Goal: Task Accomplishment & Management: Use online tool/utility

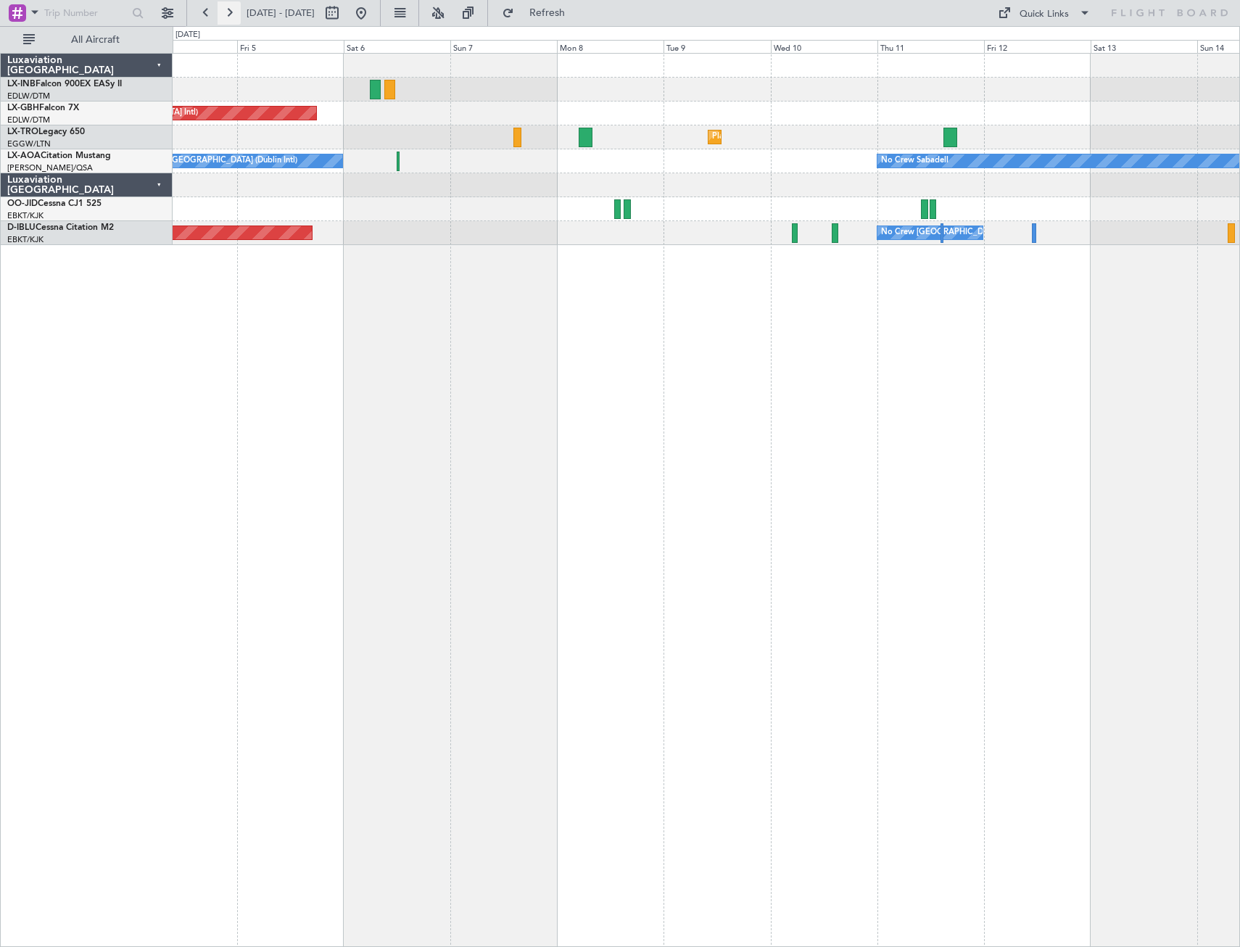
click at [227, 14] on button at bounding box center [229, 12] width 23 height 23
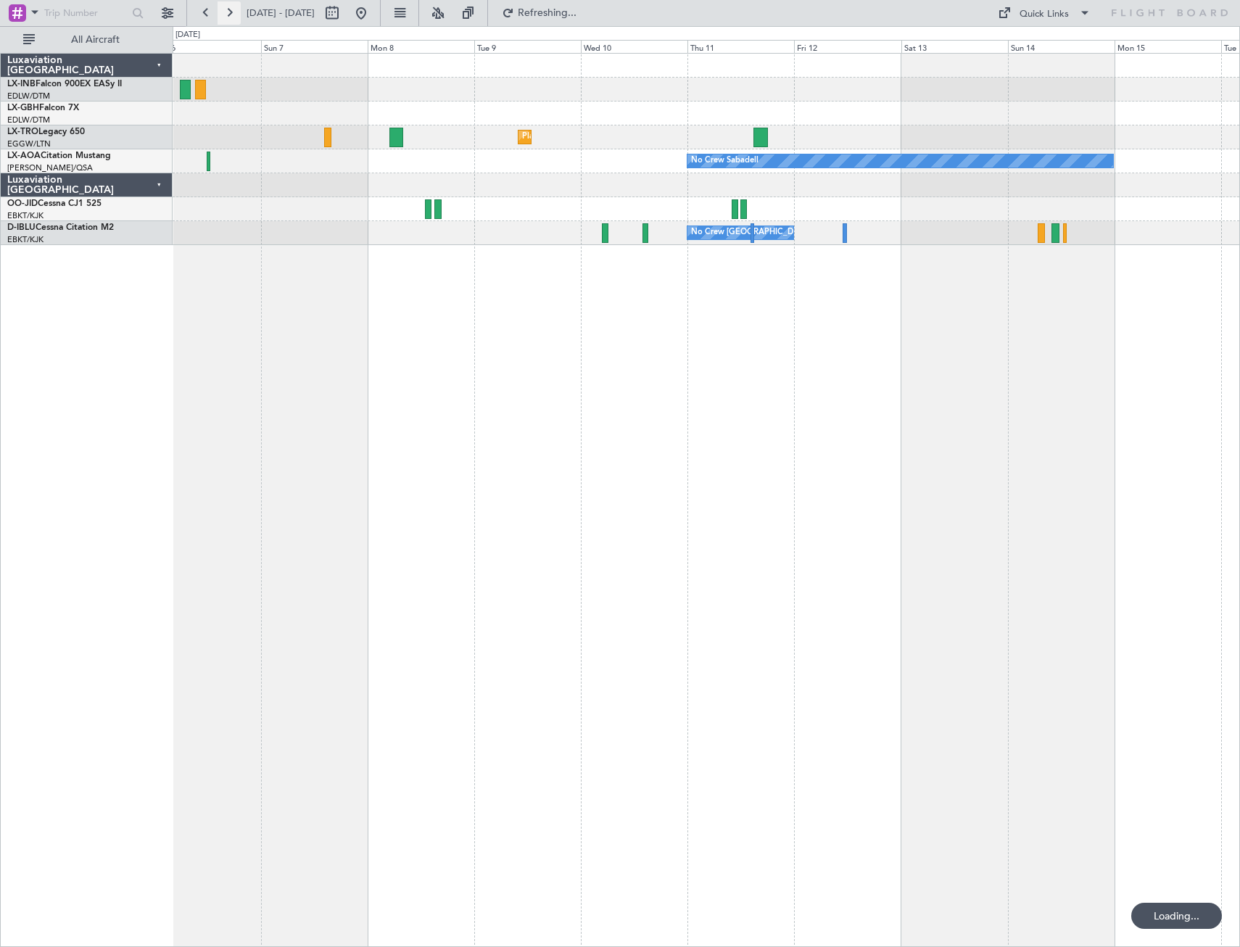
click at [227, 14] on button at bounding box center [229, 12] width 23 height 23
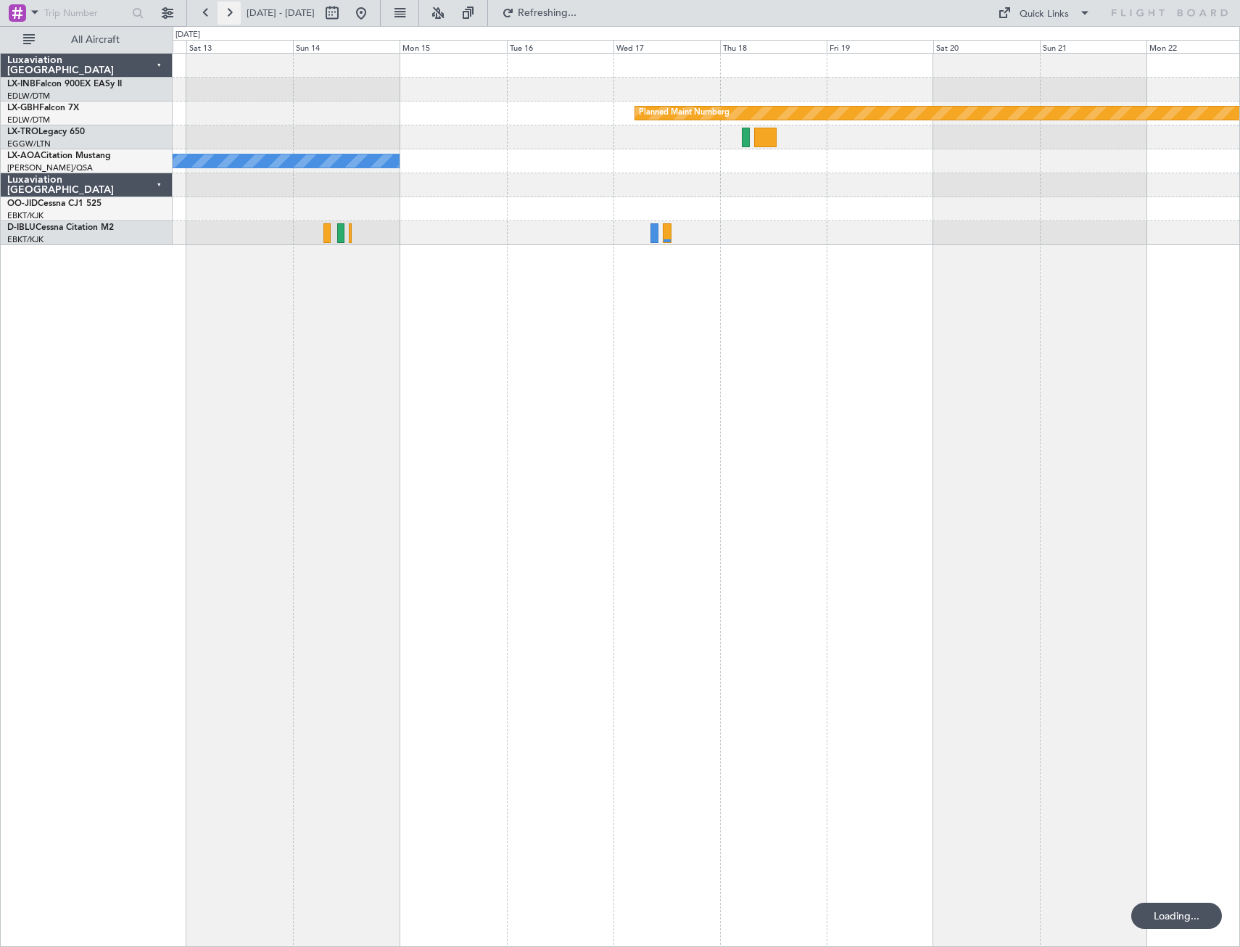
click at [227, 14] on button at bounding box center [229, 12] width 23 height 23
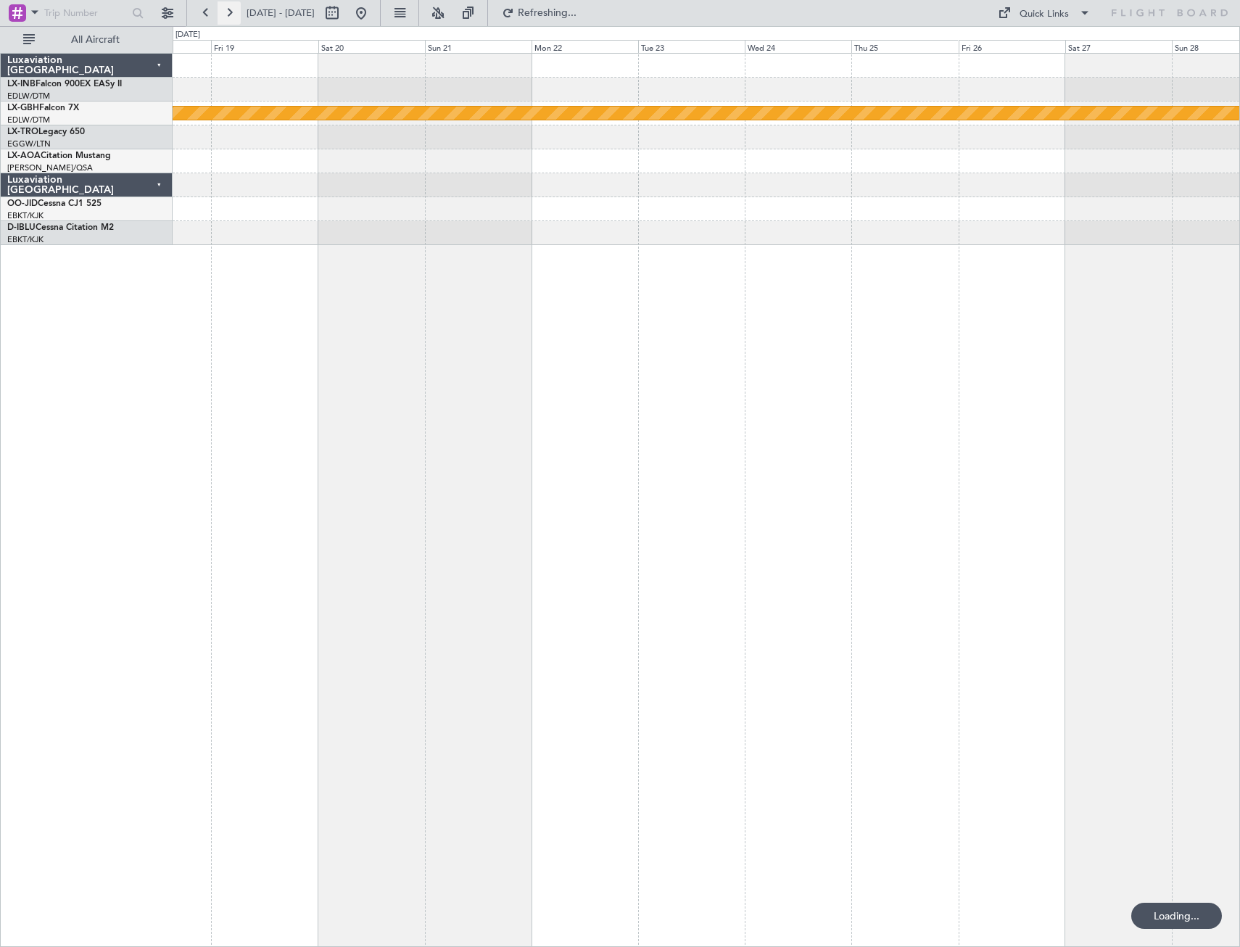
click at [227, 14] on button at bounding box center [229, 12] width 23 height 23
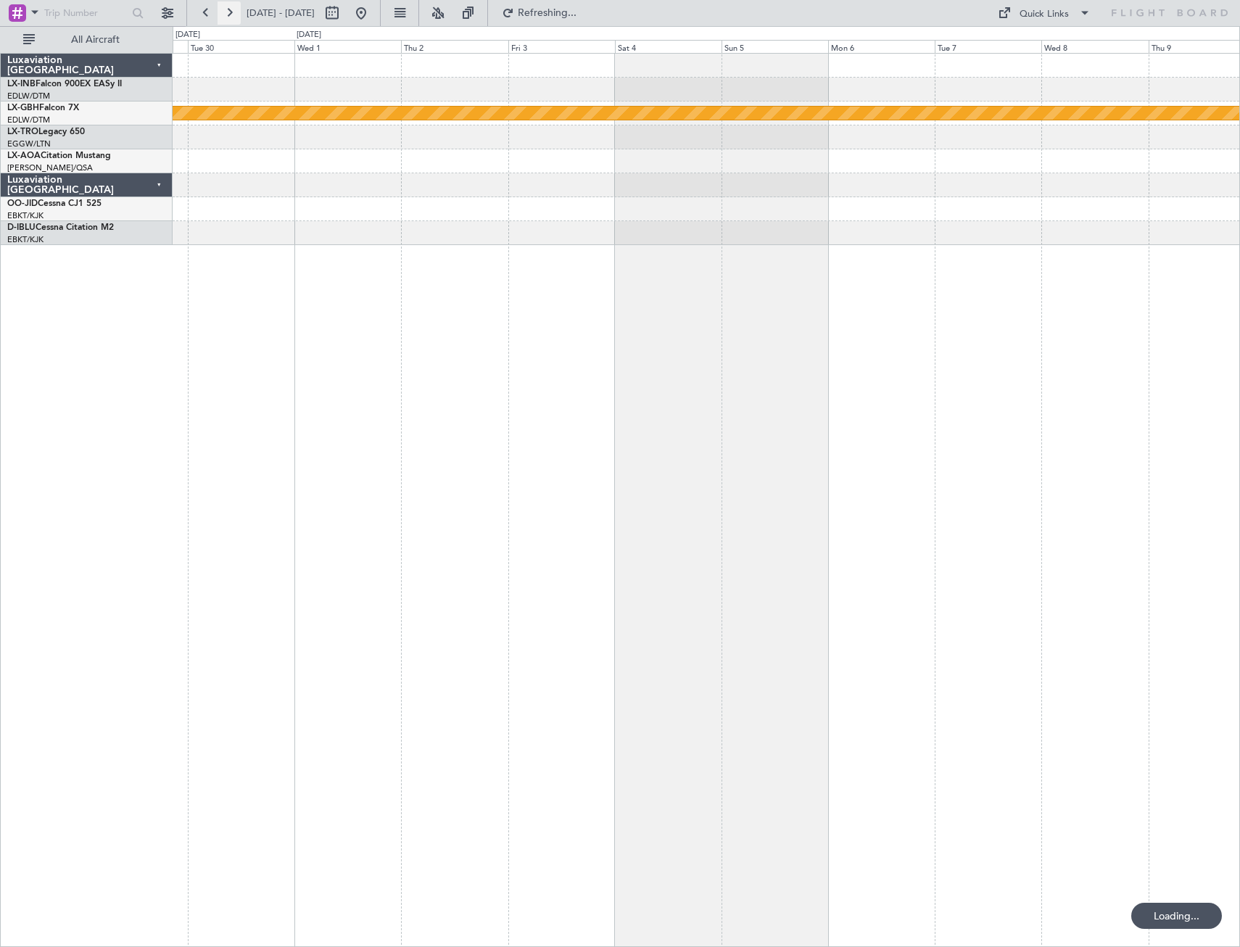
click at [227, 14] on button at bounding box center [229, 12] width 23 height 23
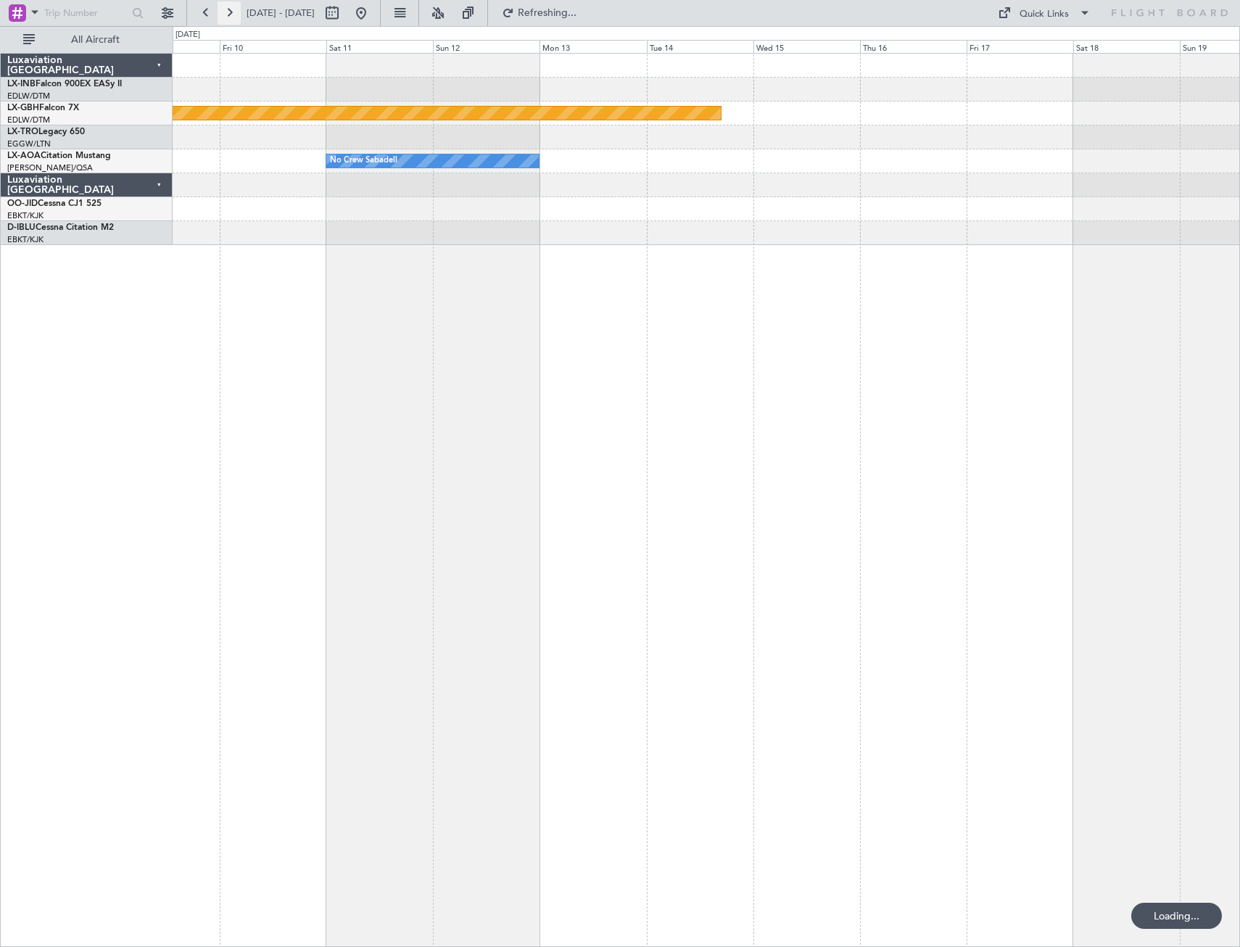
click at [227, 14] on button at bounding box center [229, 12] width 23 height 23
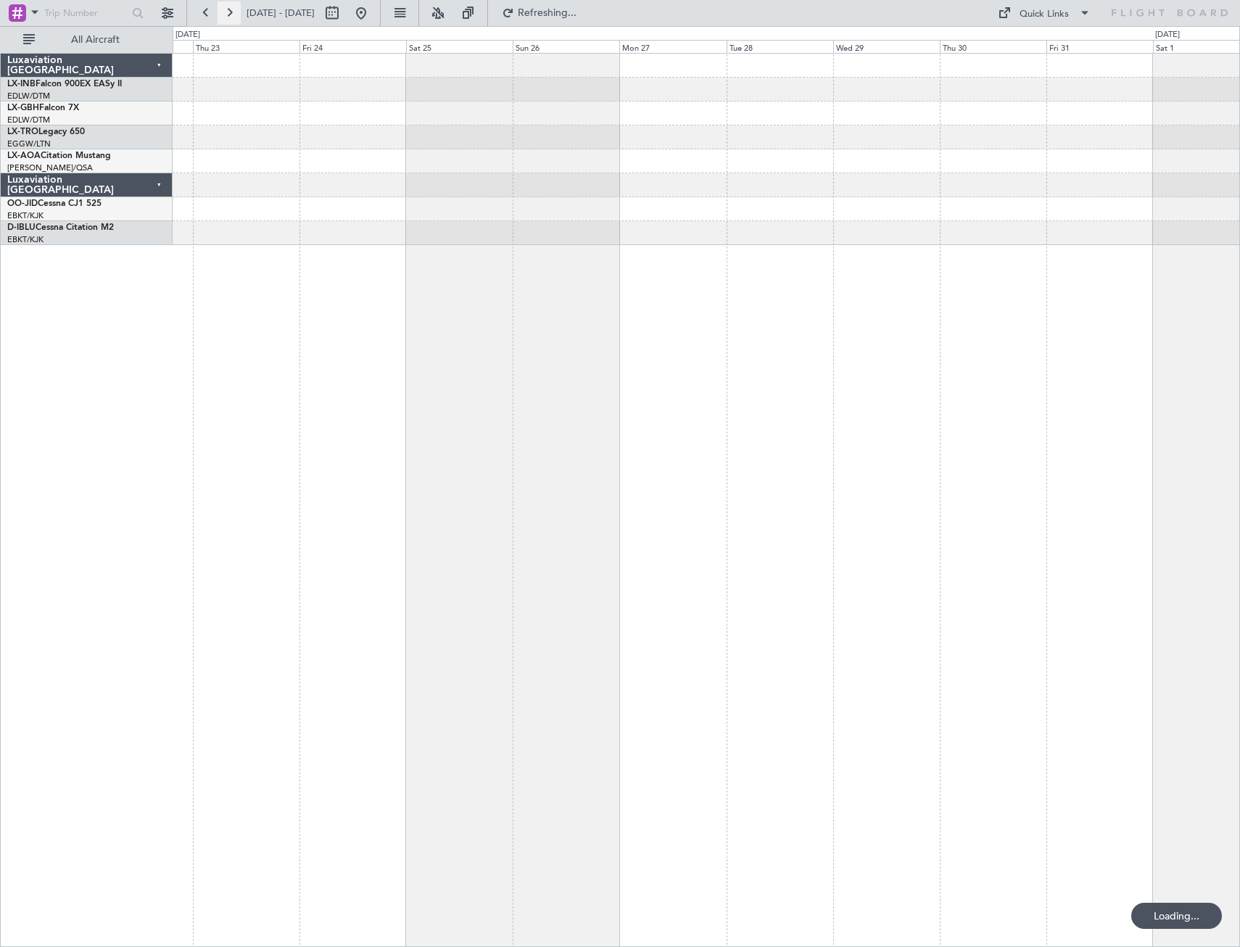
click at [227, 14] on button at bounding box center [229, 12] width 23 height 23
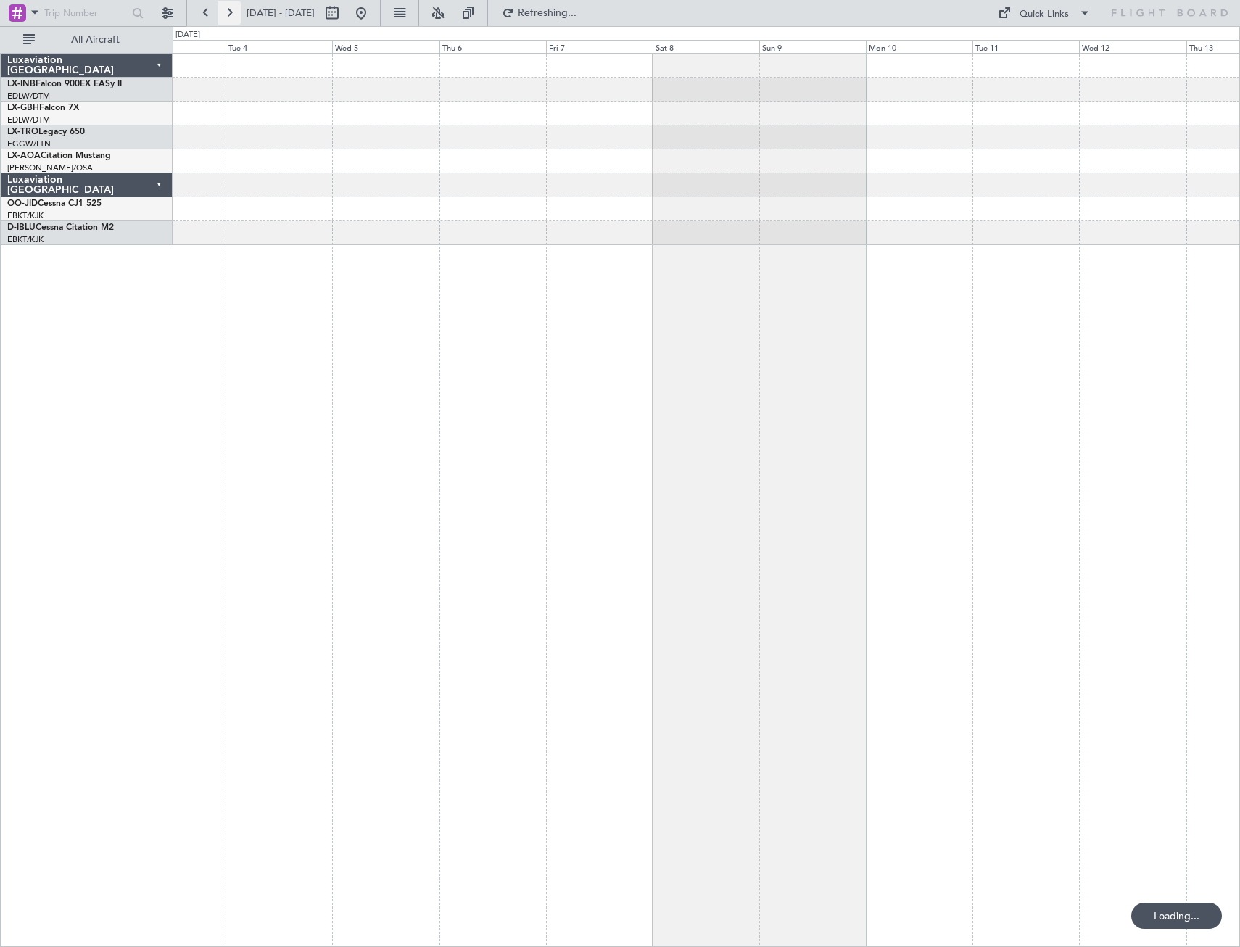
click at [227, 14] on button at bounding box center [229, 12] width 23 height 23
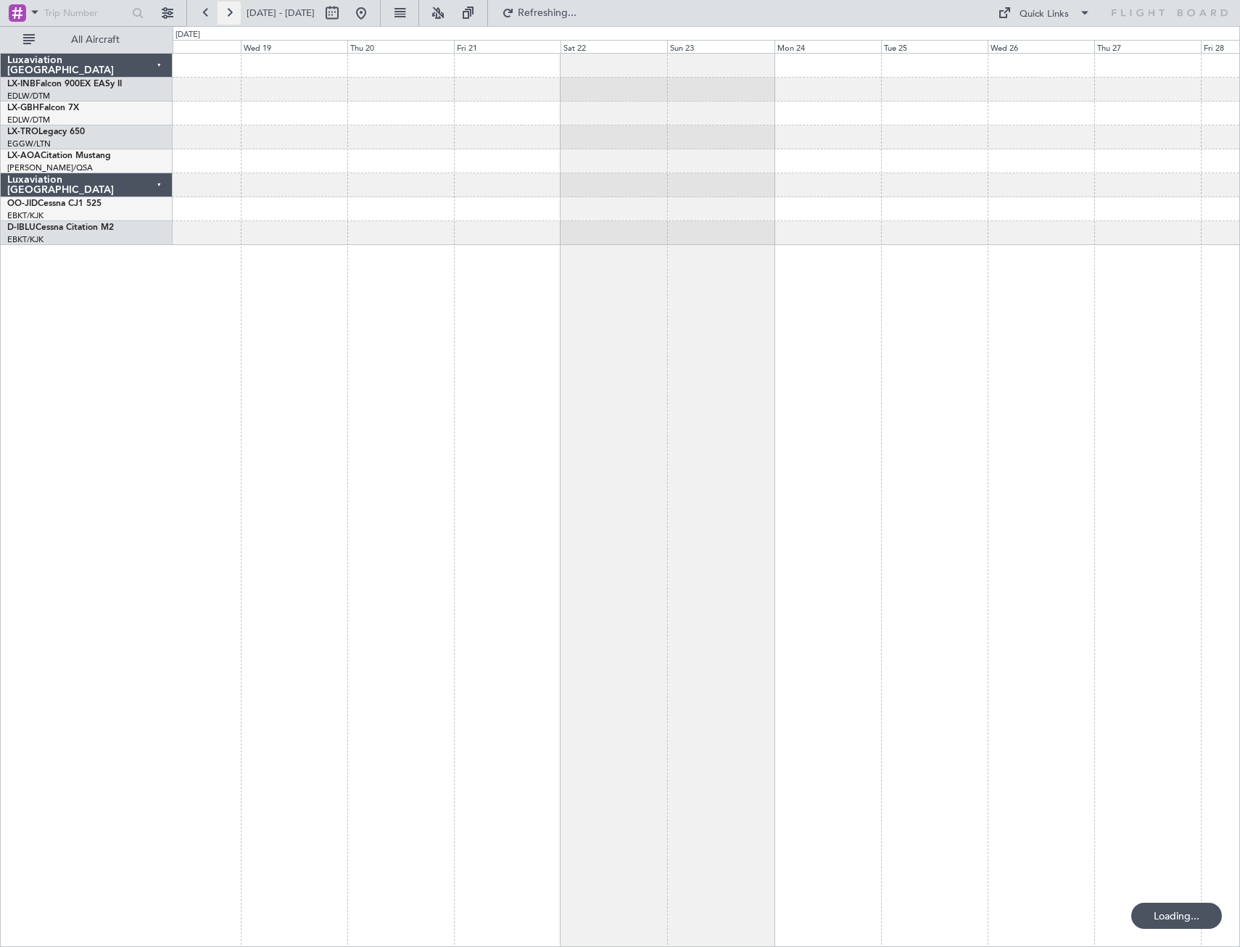
click at [227, 14] on button at bounding box center [229, 12] width 23 height 23
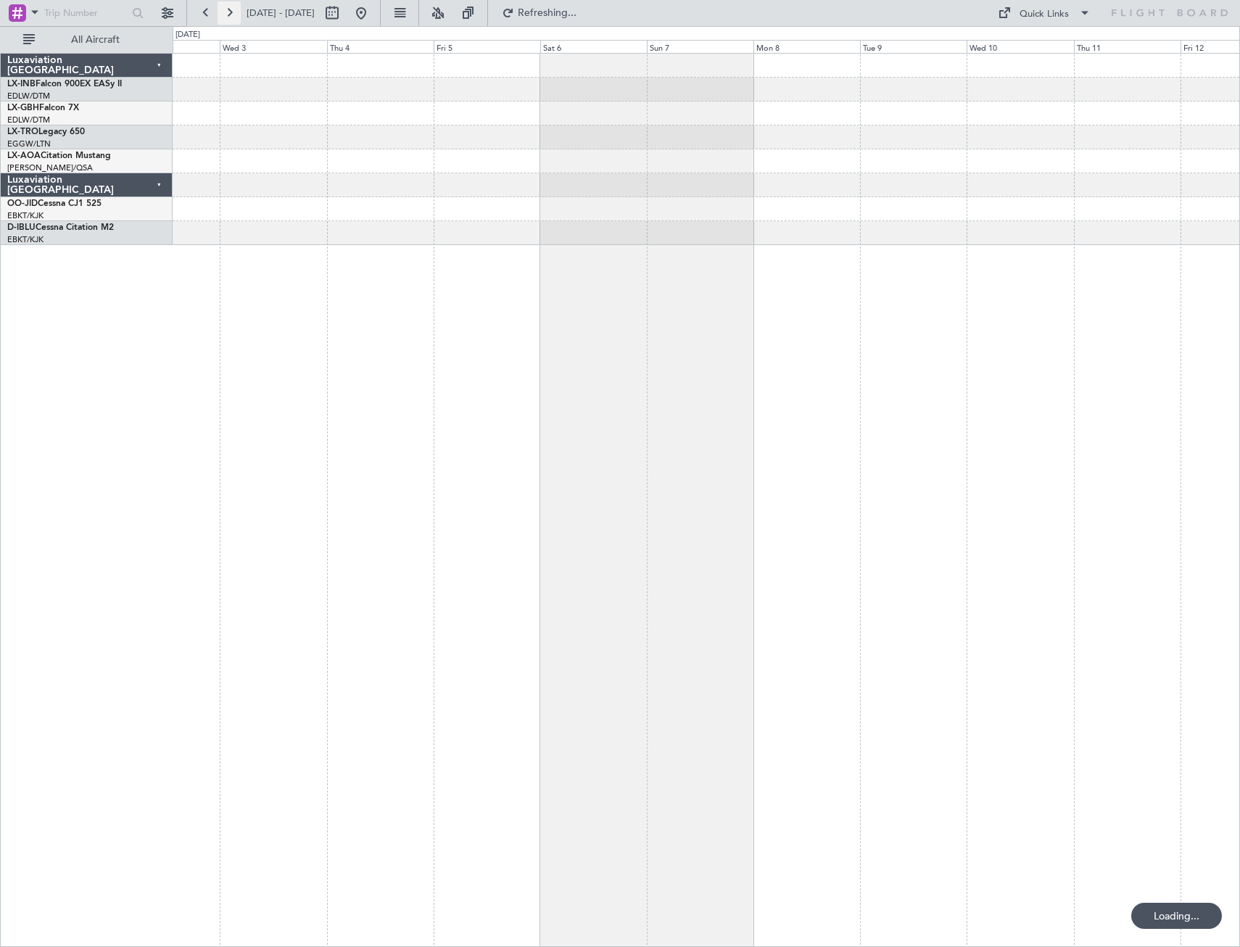
click at [227, 14] on button at bounding box center [229, 12] width 23 height 23
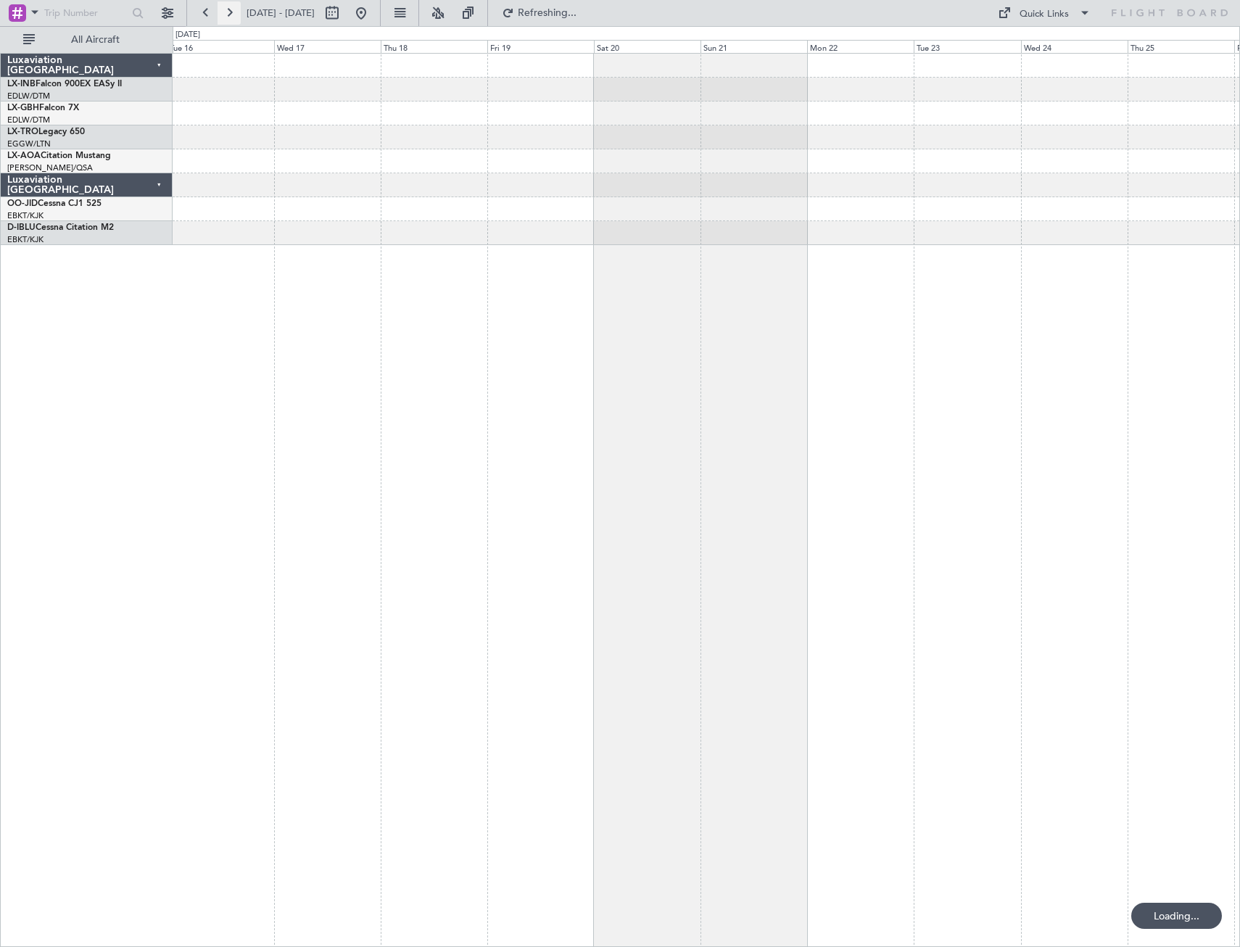
click at [227, 14] on button at bounding box center [229, 12] width 23 height 23
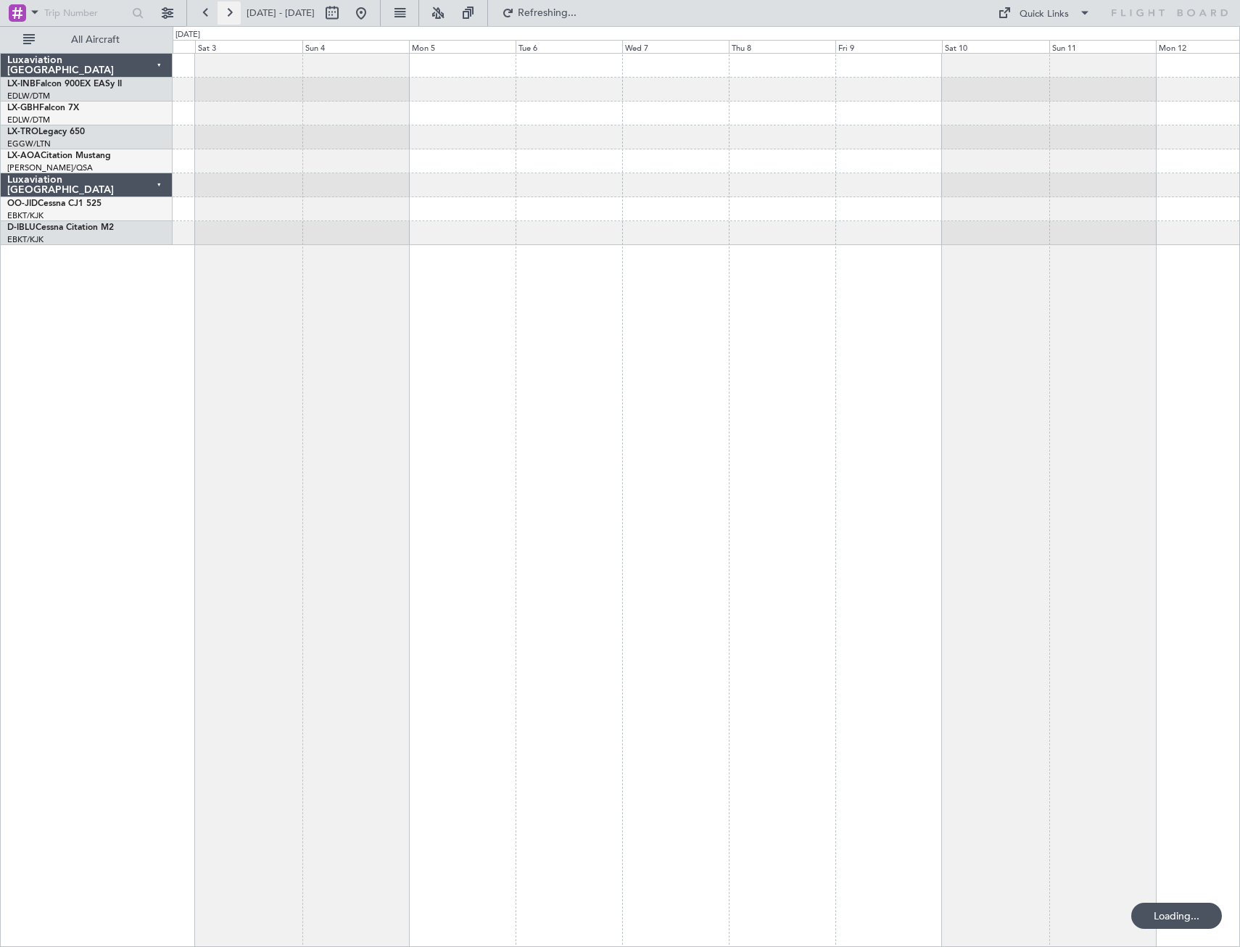
click at [227, 14] on button at bounding box center [229, 12] width 23 height 23
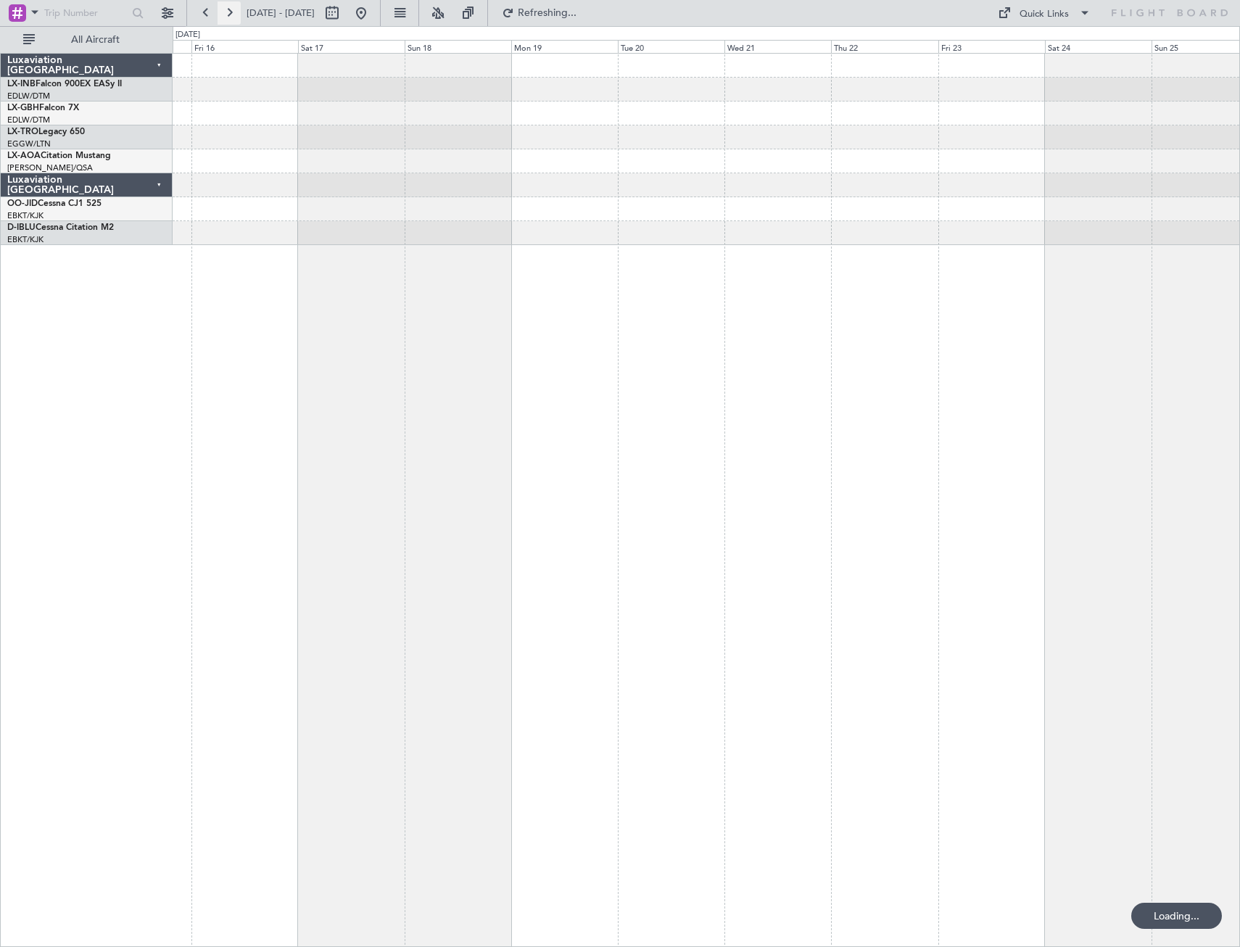
click at [227, 14] on button at bounding box center [229, 12] width 23 height 23
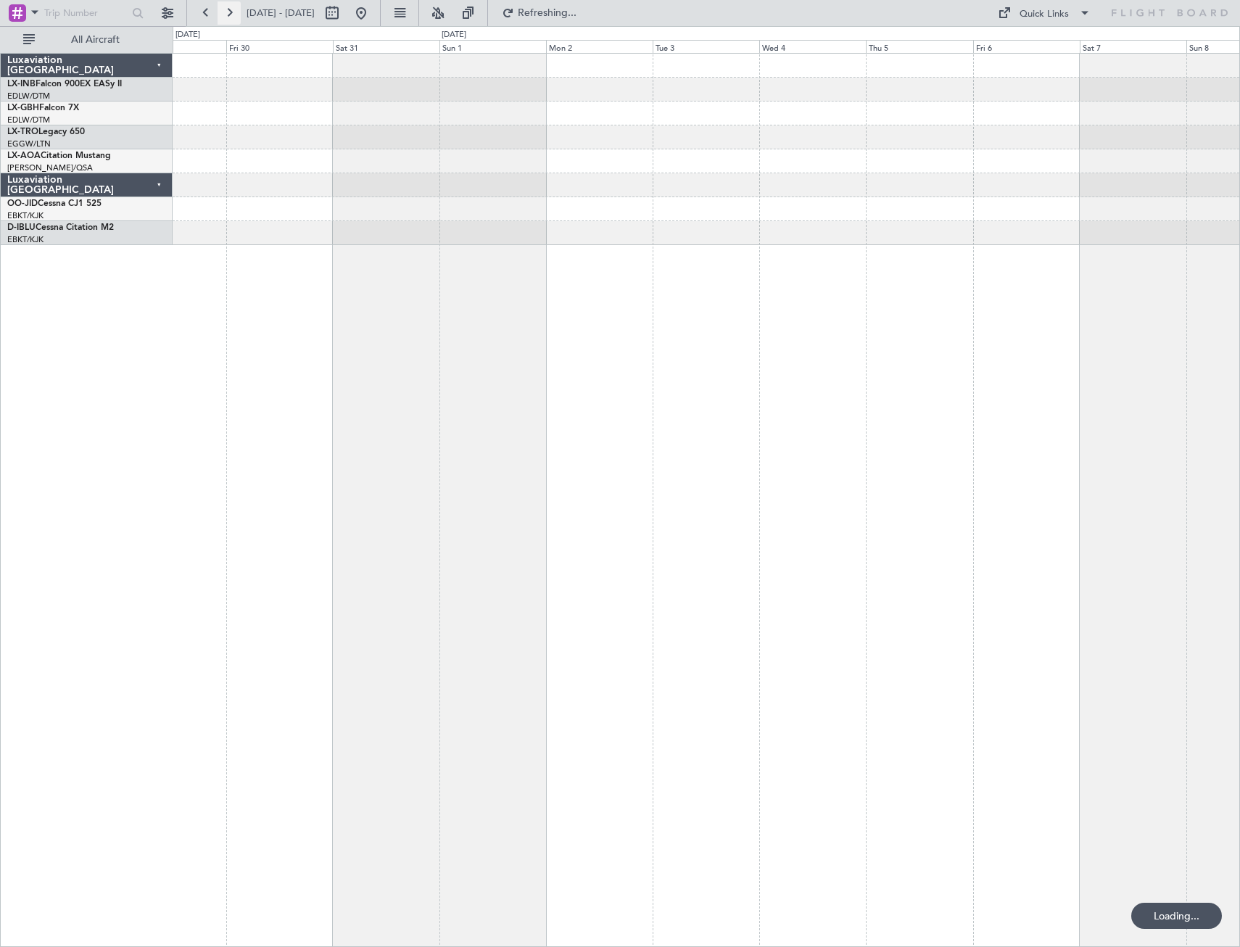
click at [227, 14] on button at bounding box center [229, 12] width 23 height 23
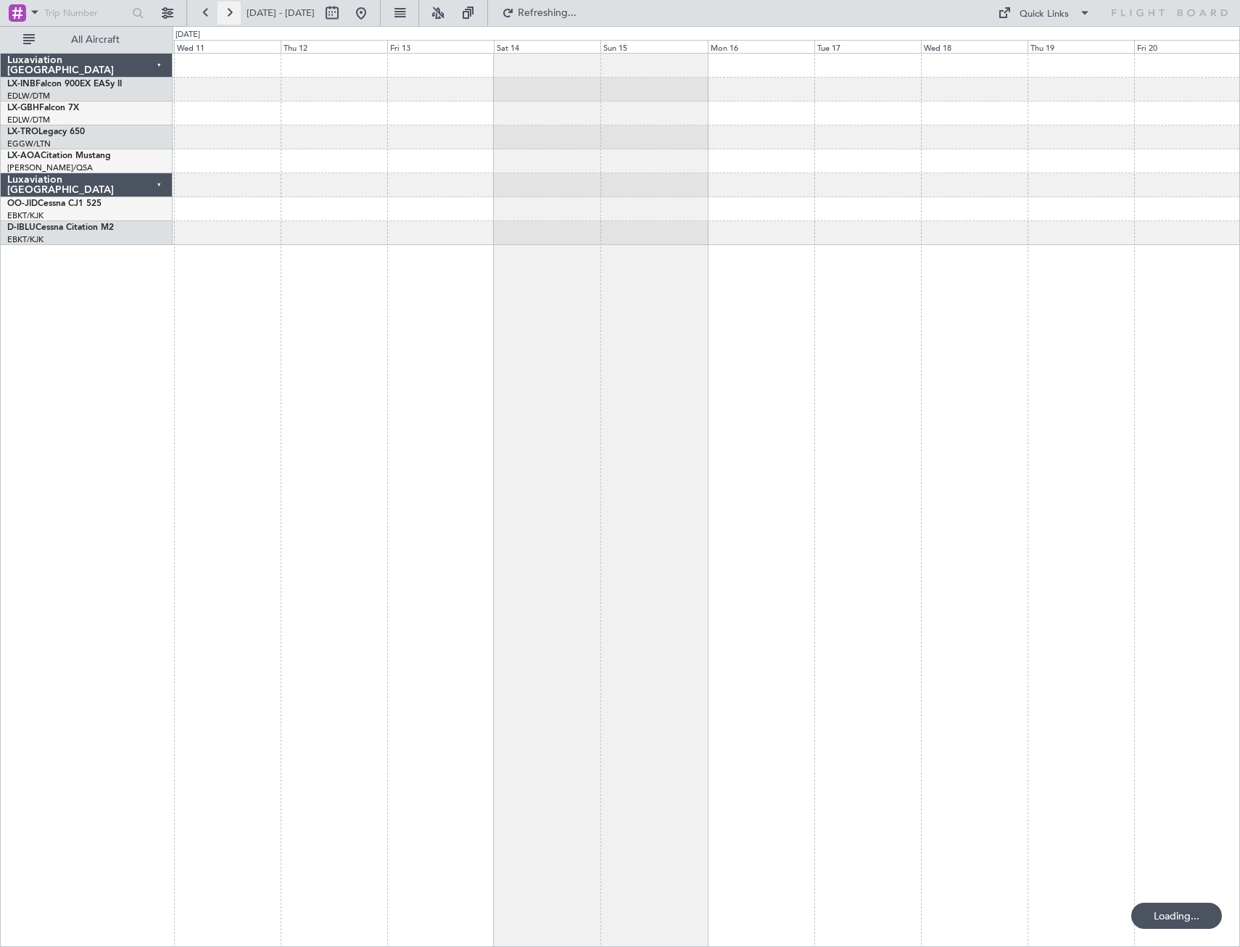
click at [227, 14] on button at bounding box center [229, 12] width 23 height 23
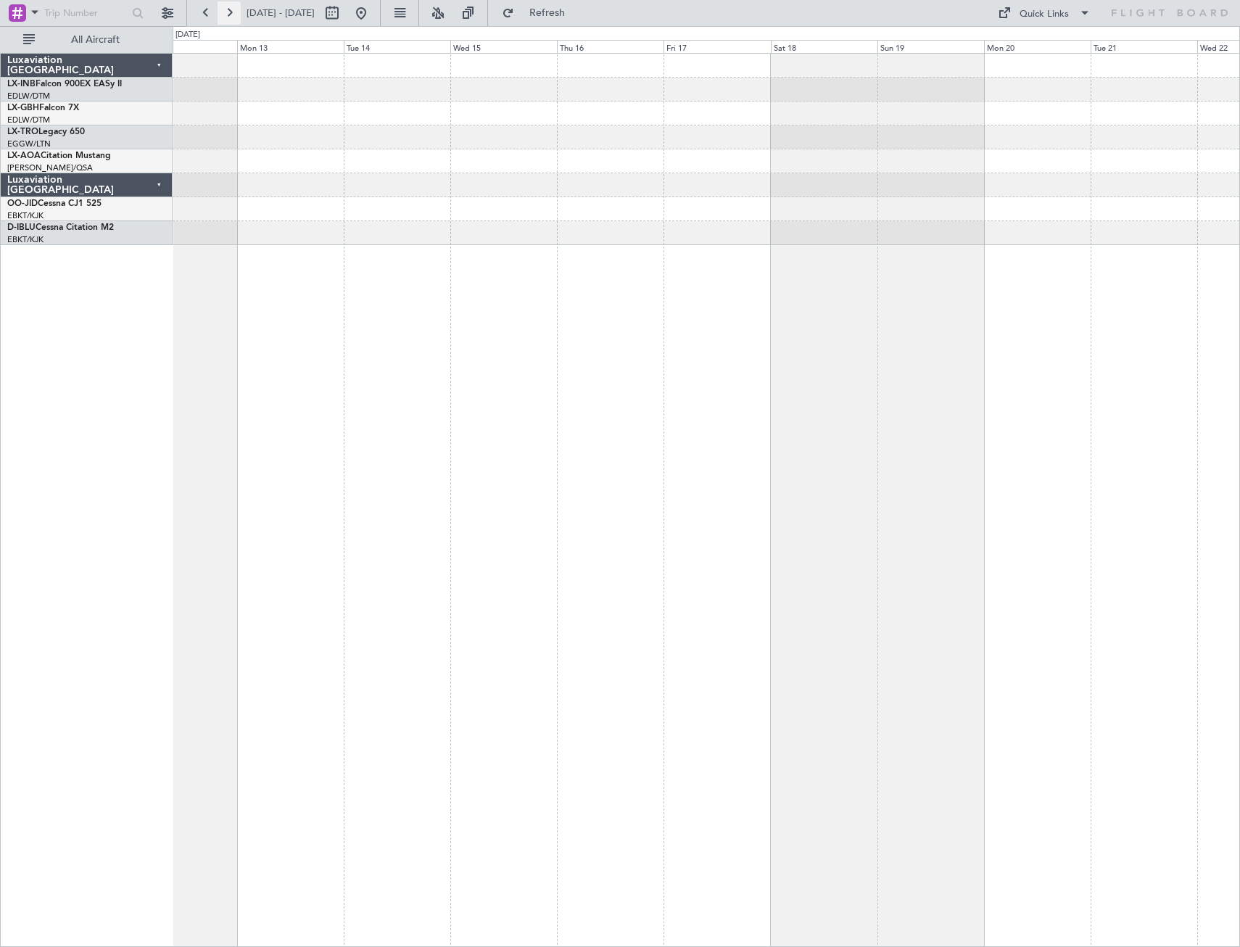
click at [227, 14] on button at bounding box center [229, 12] width 23 height 23
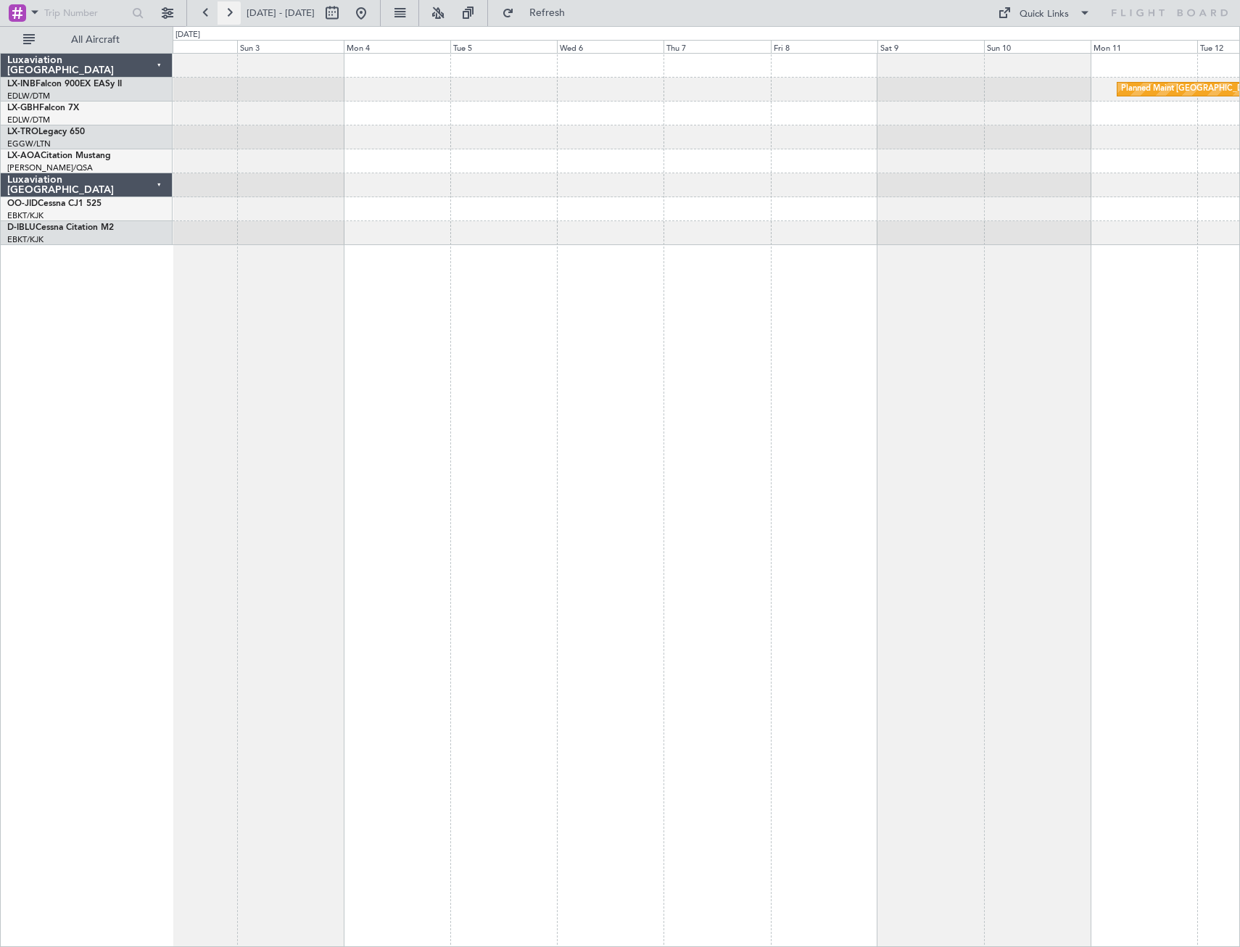
click at [227, 14] on button at bounding box center [229, 12] width 23 height 23
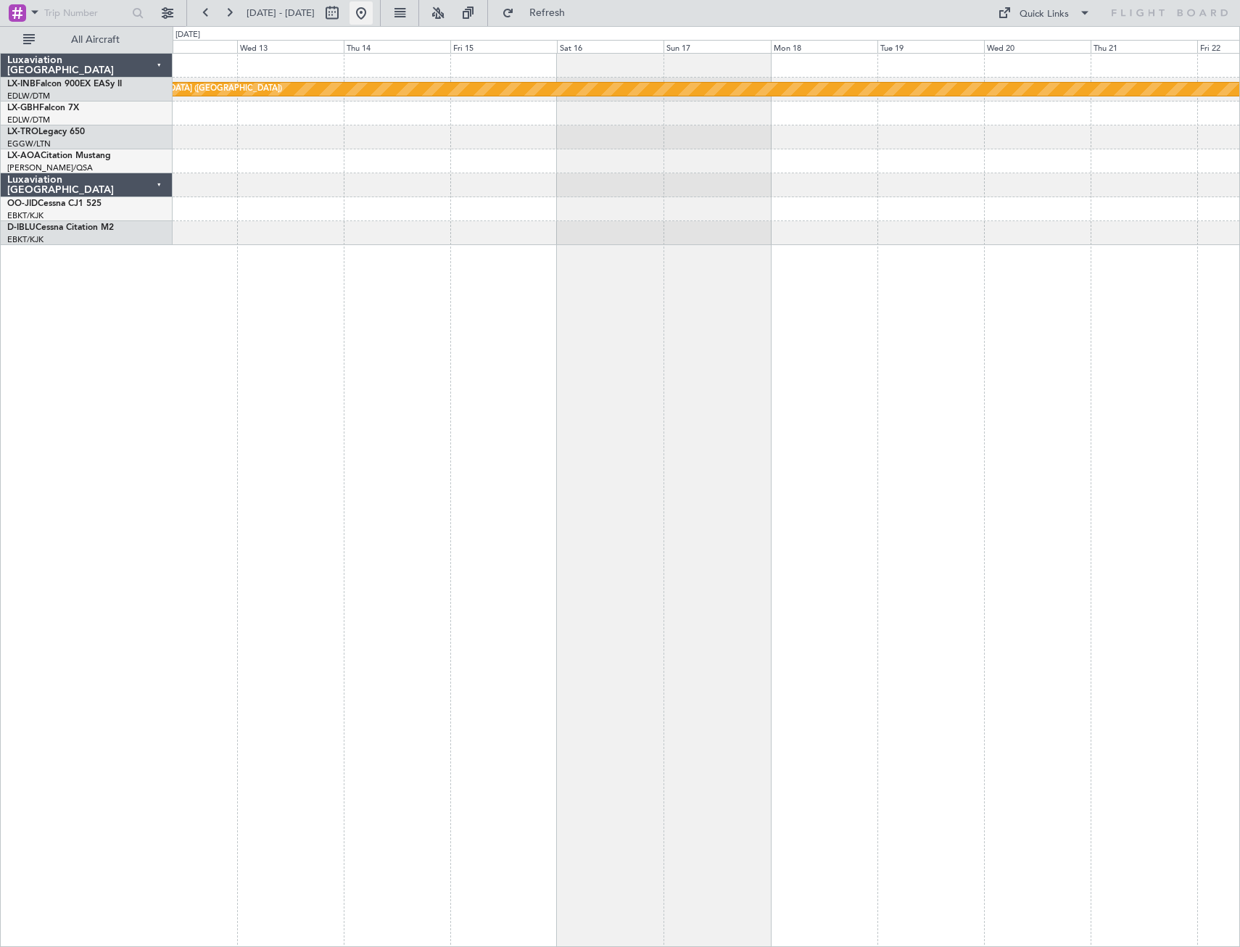
click at [373, 21] on button at bounding box center [361, 12] width 23 height 23
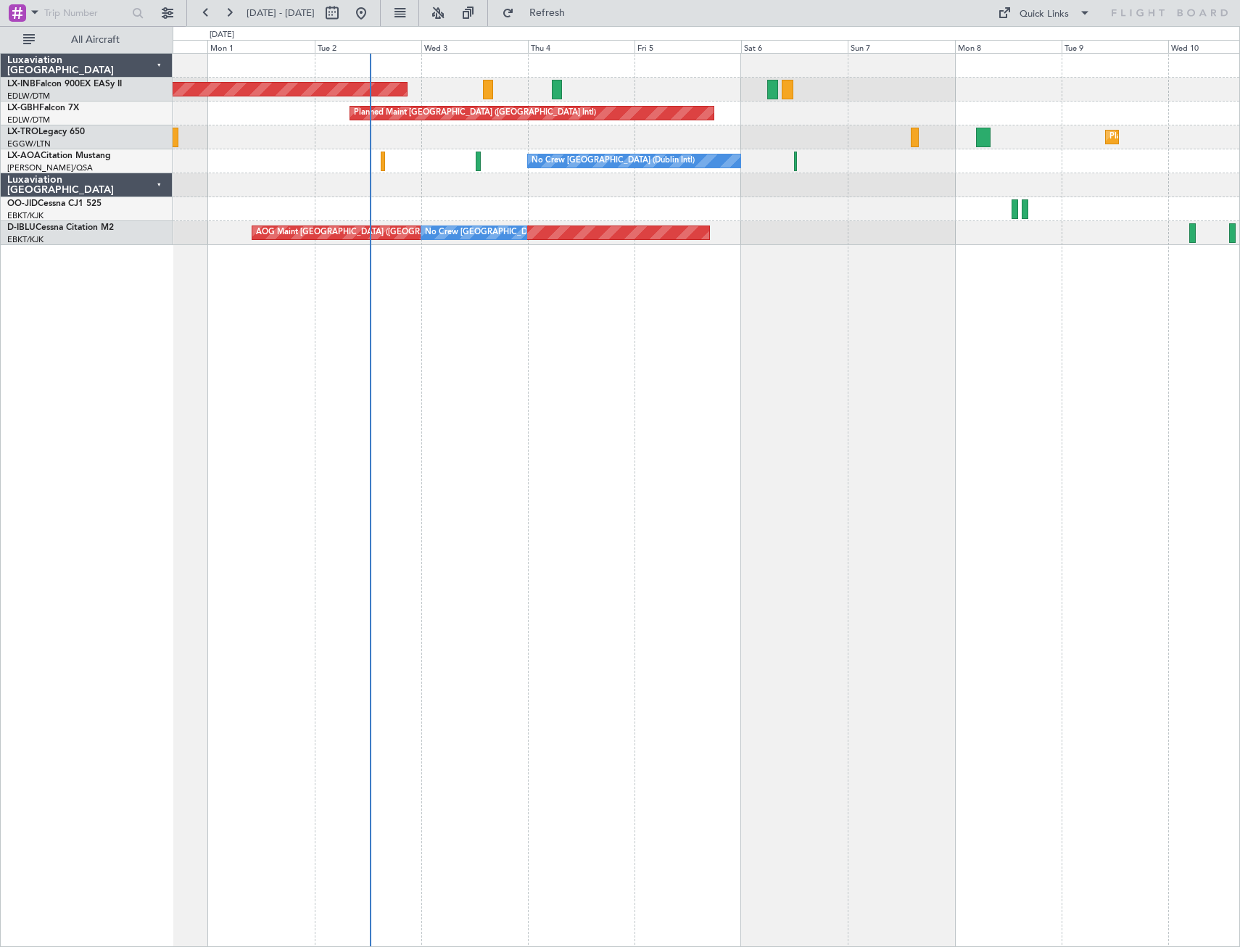
click at [557, 478] on div "Unplanned Maint [GEOGRAPHIC_DATA] (Al Maktoum Intl) Planned Maint [GEOGRAPHIC_D…" at bounding box center [707, 500] width 1068 height 894
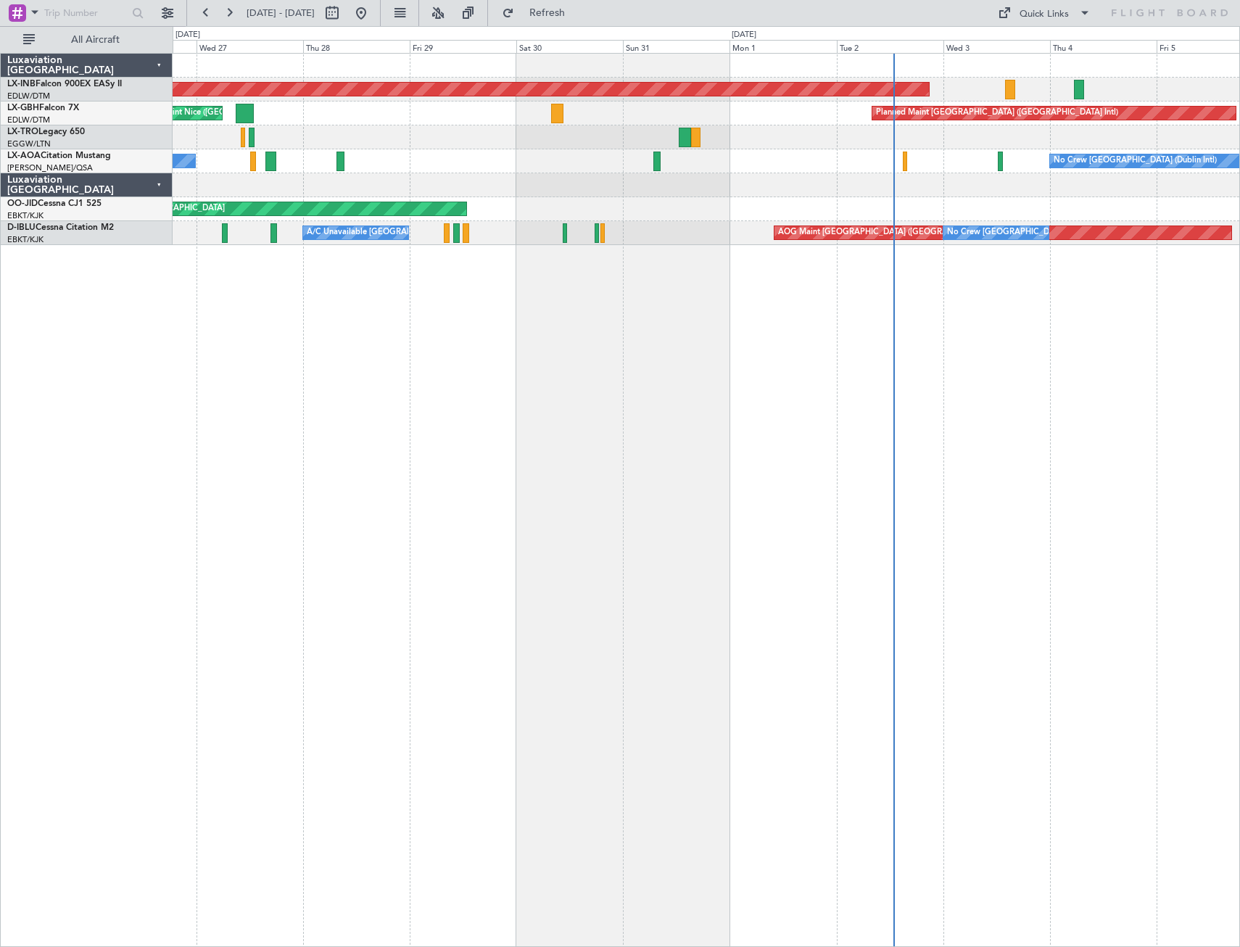
click at [1019, 451] on div "Unplanned Maint [GEOGRAPHIC_DATA] (Al Maktoum Intl) Planned Maint [GEOGRAPHIC_D…" at bounding box center [707, 500] width 1068 height 894
click at [165, 7] on button at bounding box center [167, 12] width 23 height 23
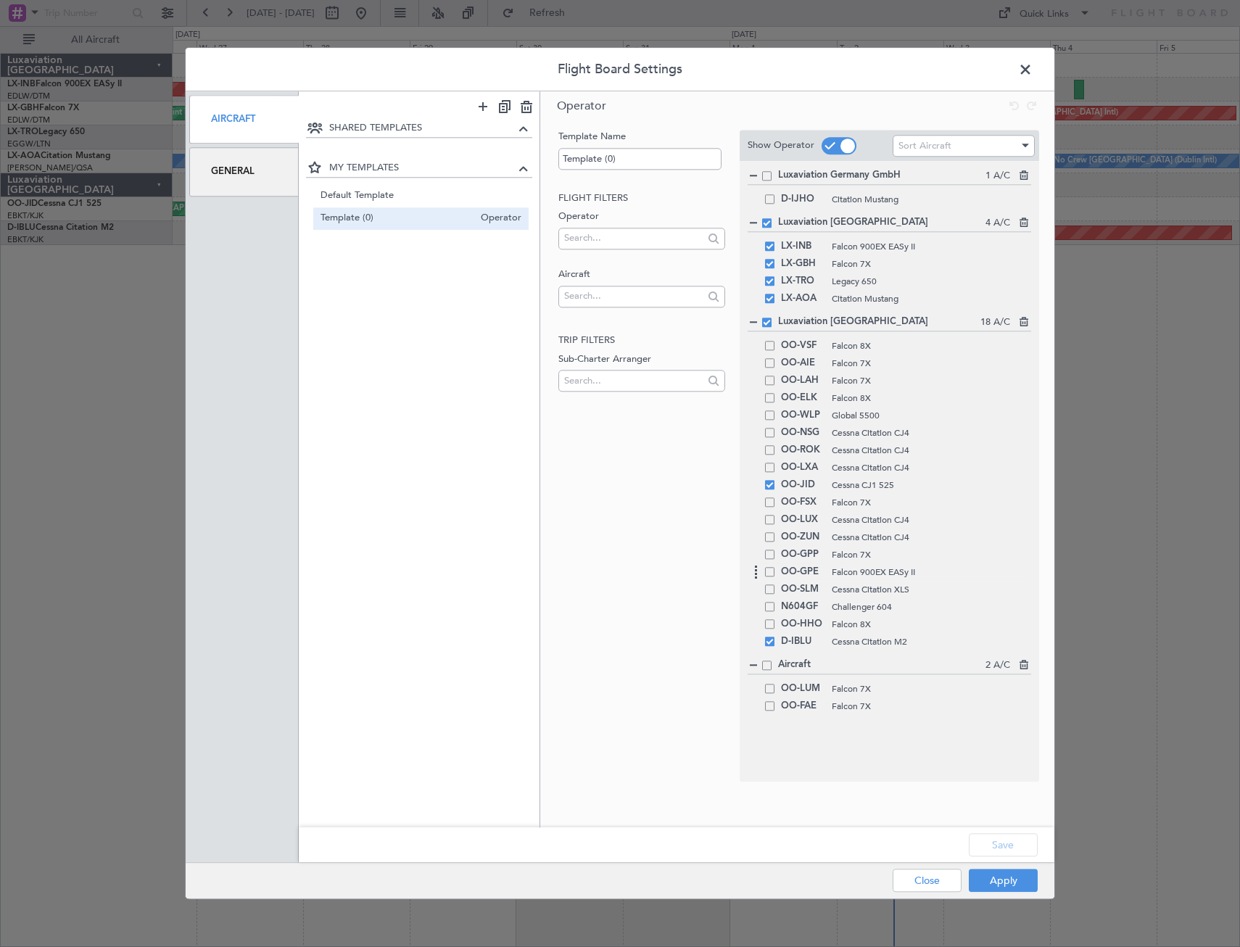
click at [772, 574] on span at bounding box center [769, 571] width 9 height 9
click at [775, 567] on input "checkbox" at bounding box center [775, 567] width 0 height 0
click at [1007, 846] on button "Save" at bounding box center [1003, 845] width 69 height 23
click at [1008, 878] on button "Apply" at bounding box center [1003, 881] width 69 height 23
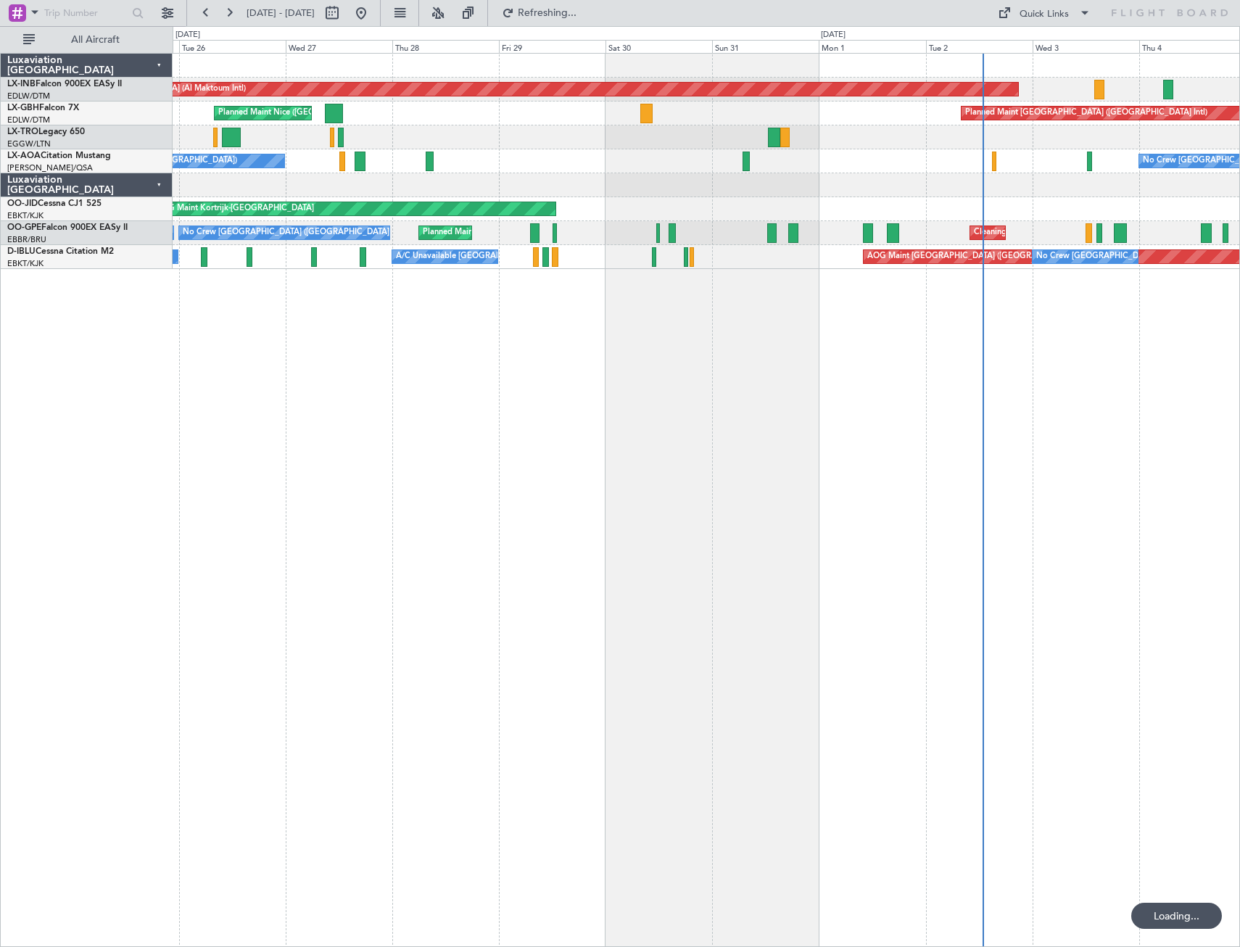
click at [656, 497] on div "Unplanned Maint [GEOGRAPHIC_DATA] (Al Maktoum Intl) [GEOGRAPHIC_DATA] ([GEOGRAP…" at bounding box center [707, 500] width 1068 height 894
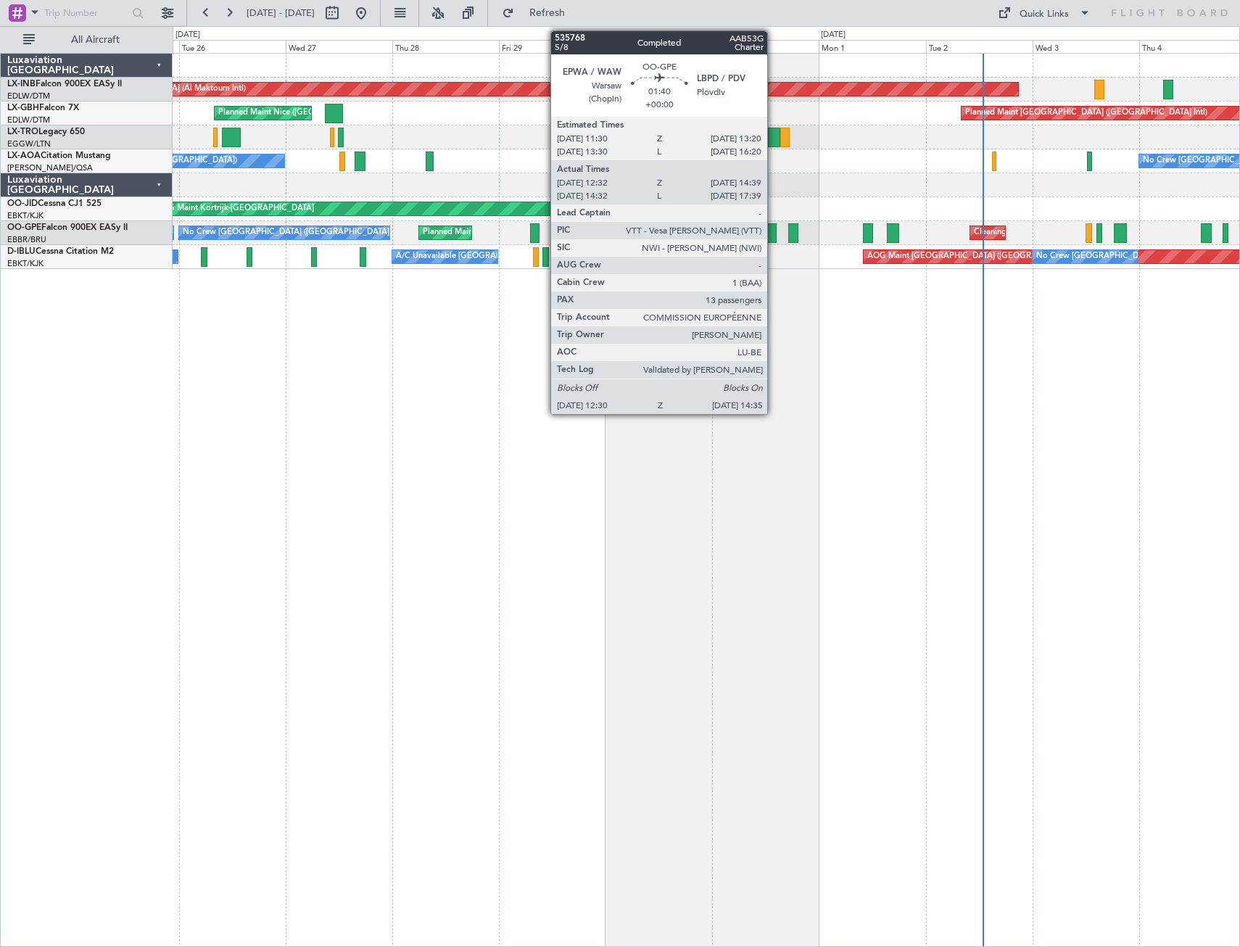
click at [774, 236] on div at bounding box center [771, 233] width 9 height 20
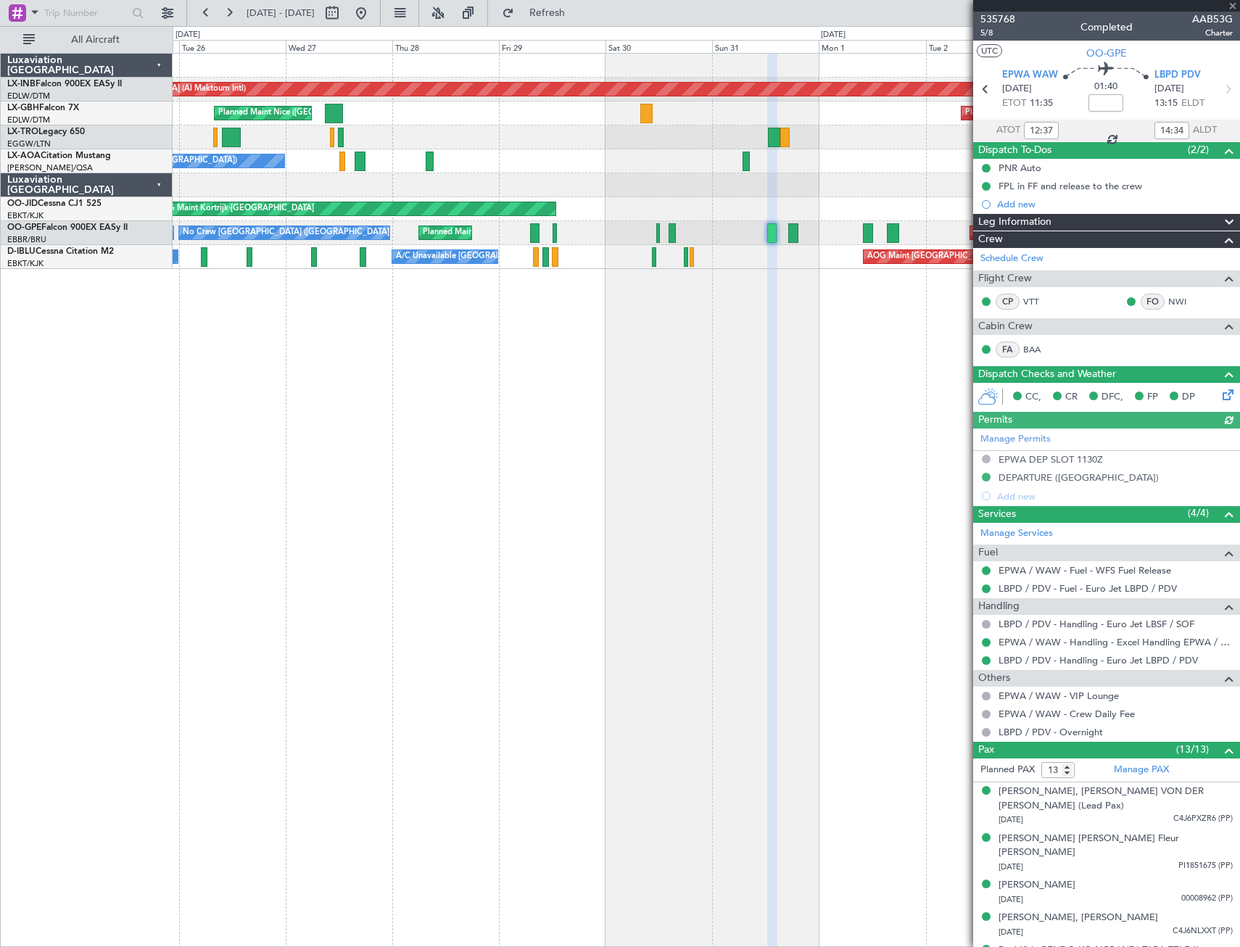
scroll to position [259, 0]
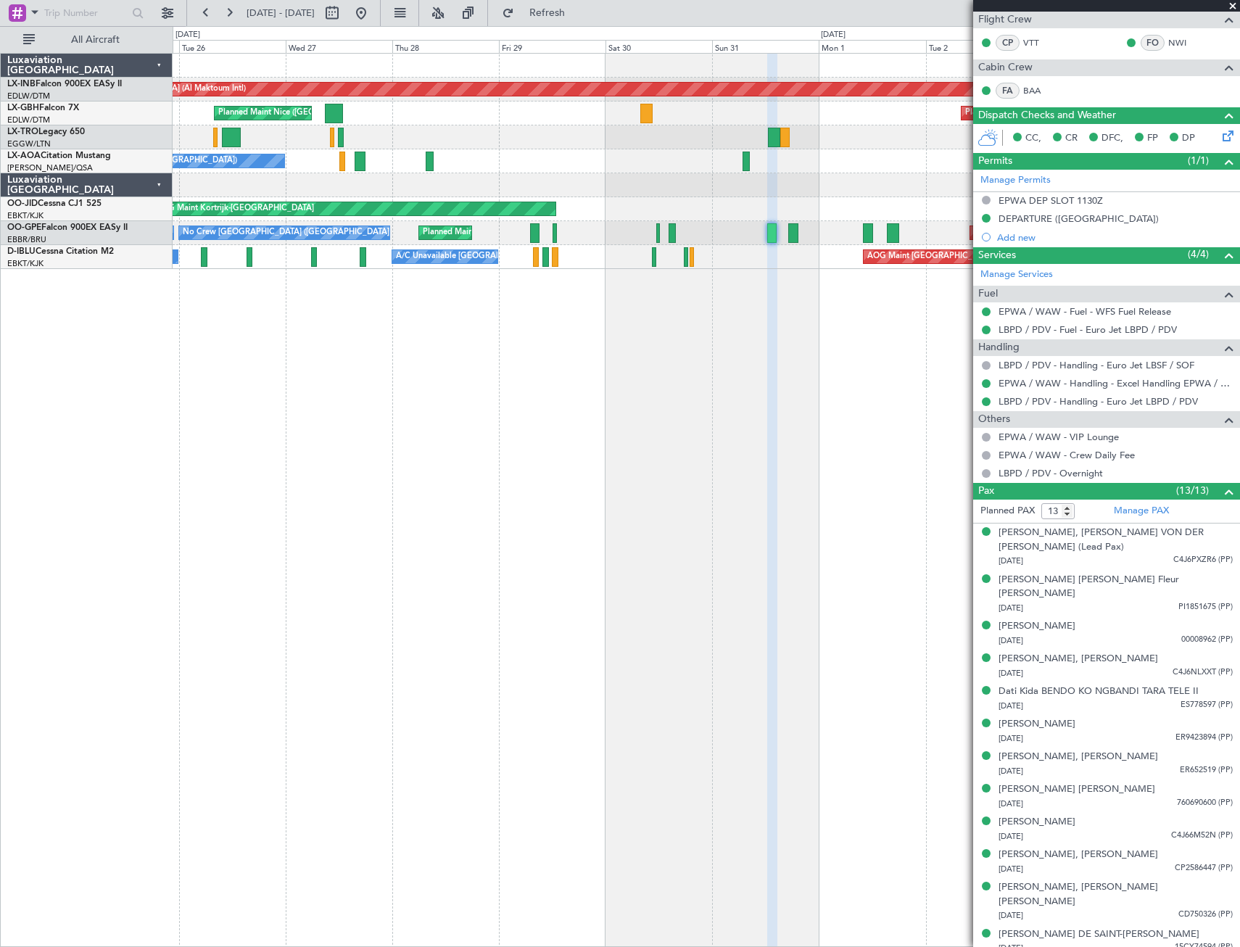
click at [1233, 4] on span at bounding box center [1233, 6] width 15 height 13
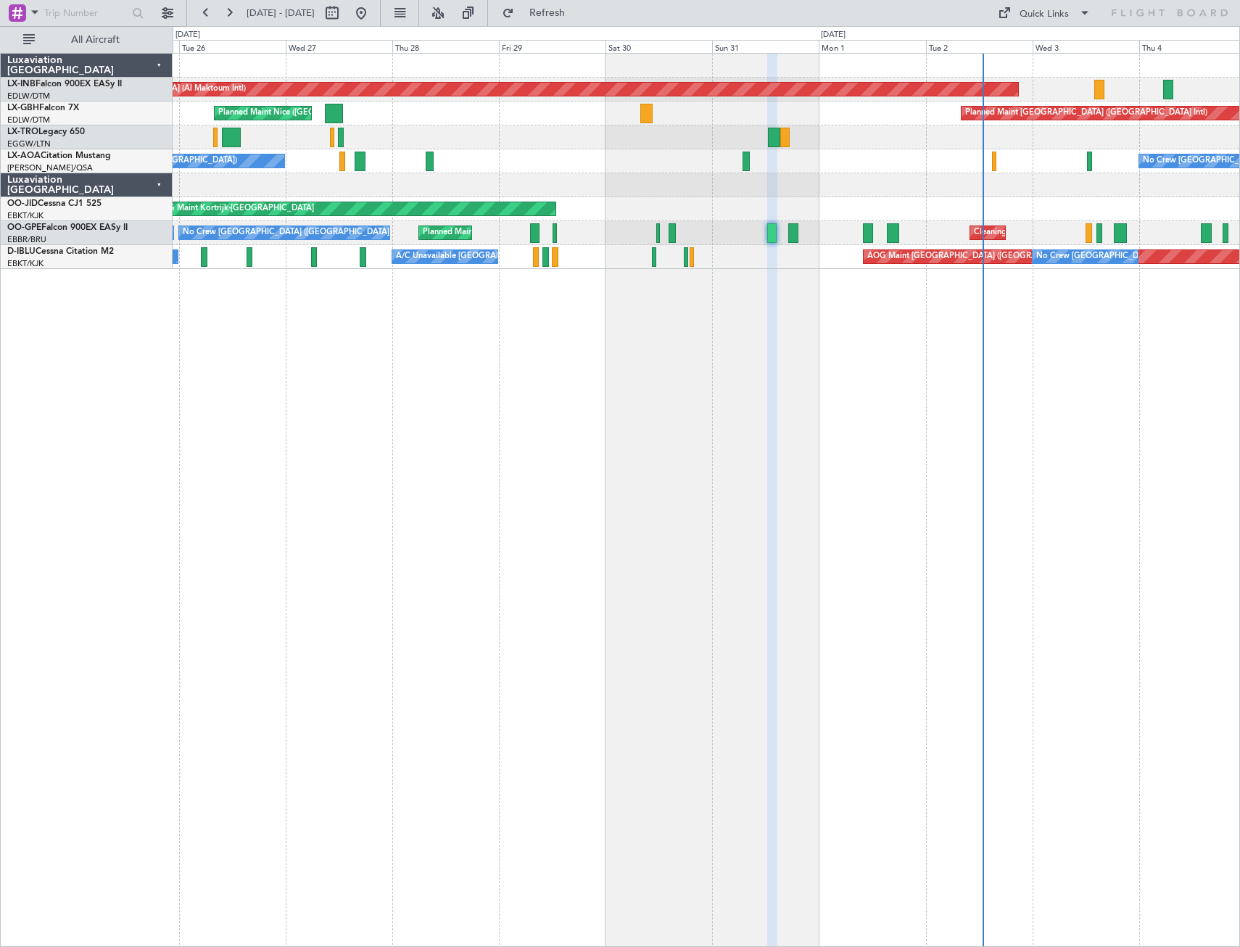
type input "0"
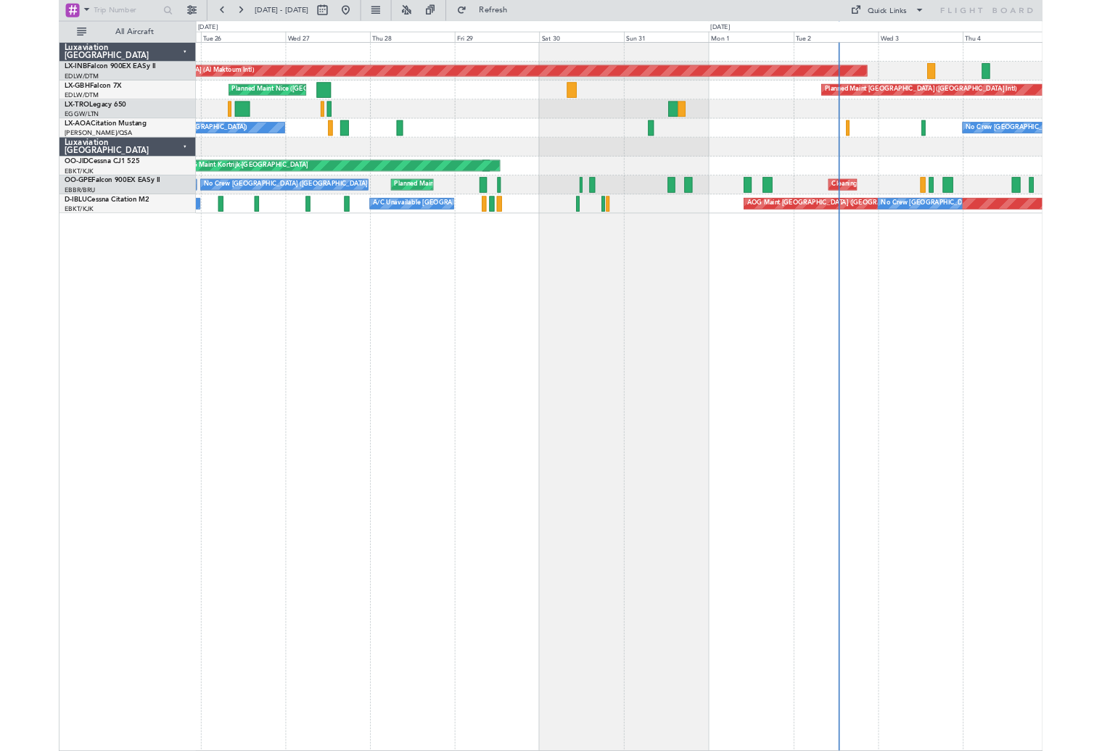
scroll to position [0, 0]
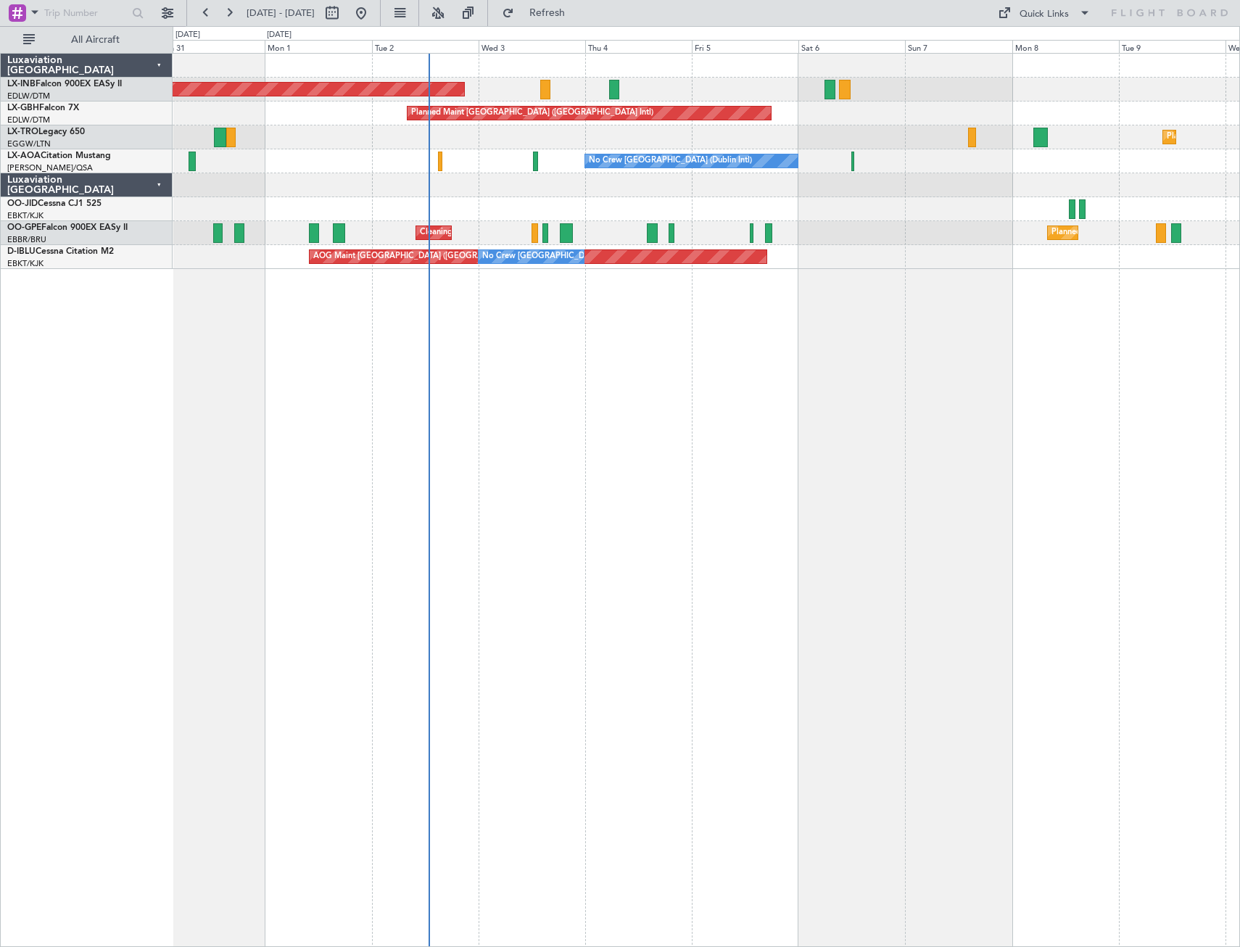
click at [271, 577] on div "Unplanned Maint [GEOGRAPHIC_DATA] (Al Maktoum Intl) Planned Maint [GEOGRAPHIC_D…" at bounding box center [707, 500] width 1068 height 894
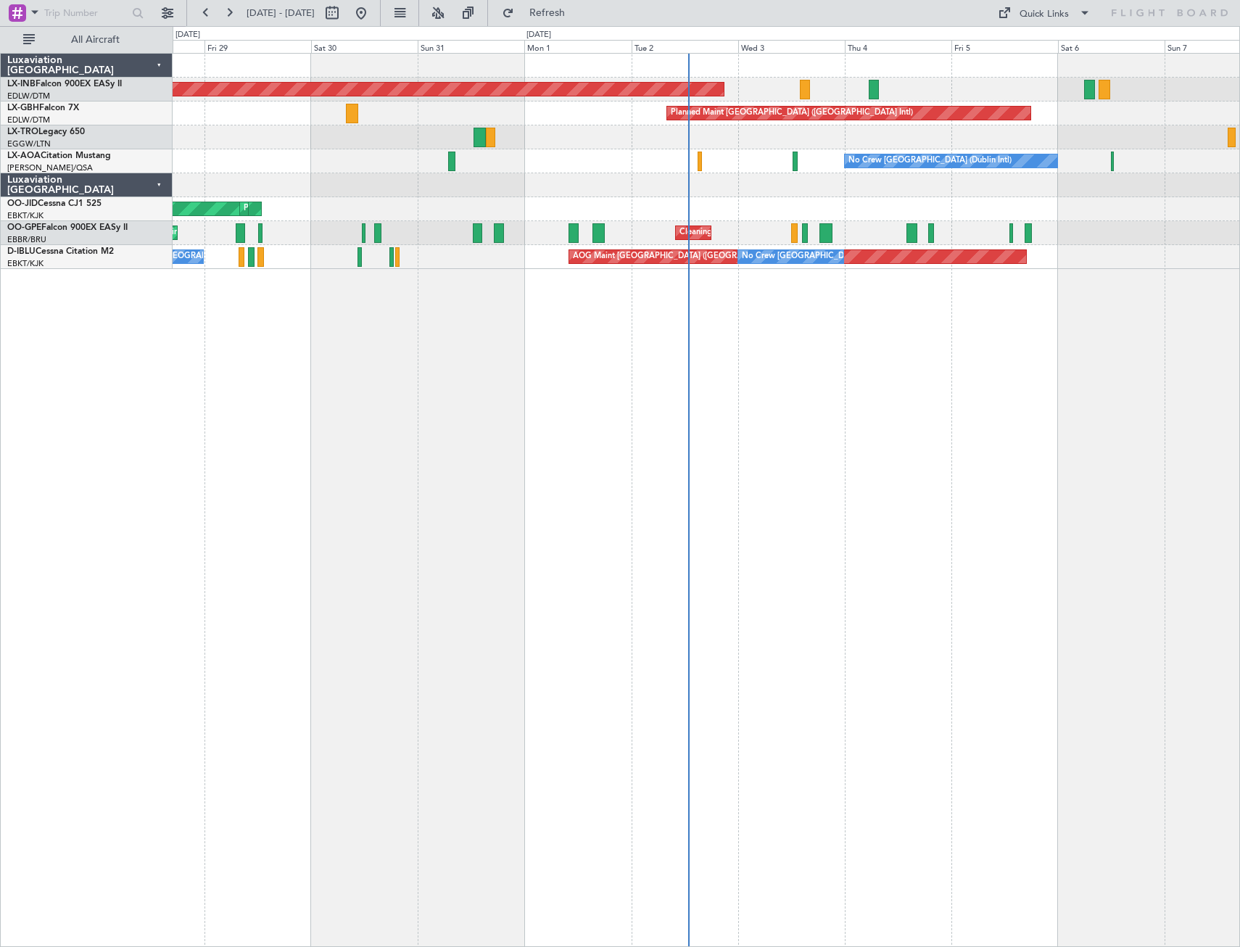
click at [754, 421] on div "Unplanned Maint [GEOGRAPHIC_DATA] (Al Maktoum Intl) Planned Maint [GEOGRAPHIC_D…" at bounding box center [707, 500] width 1068 height 894
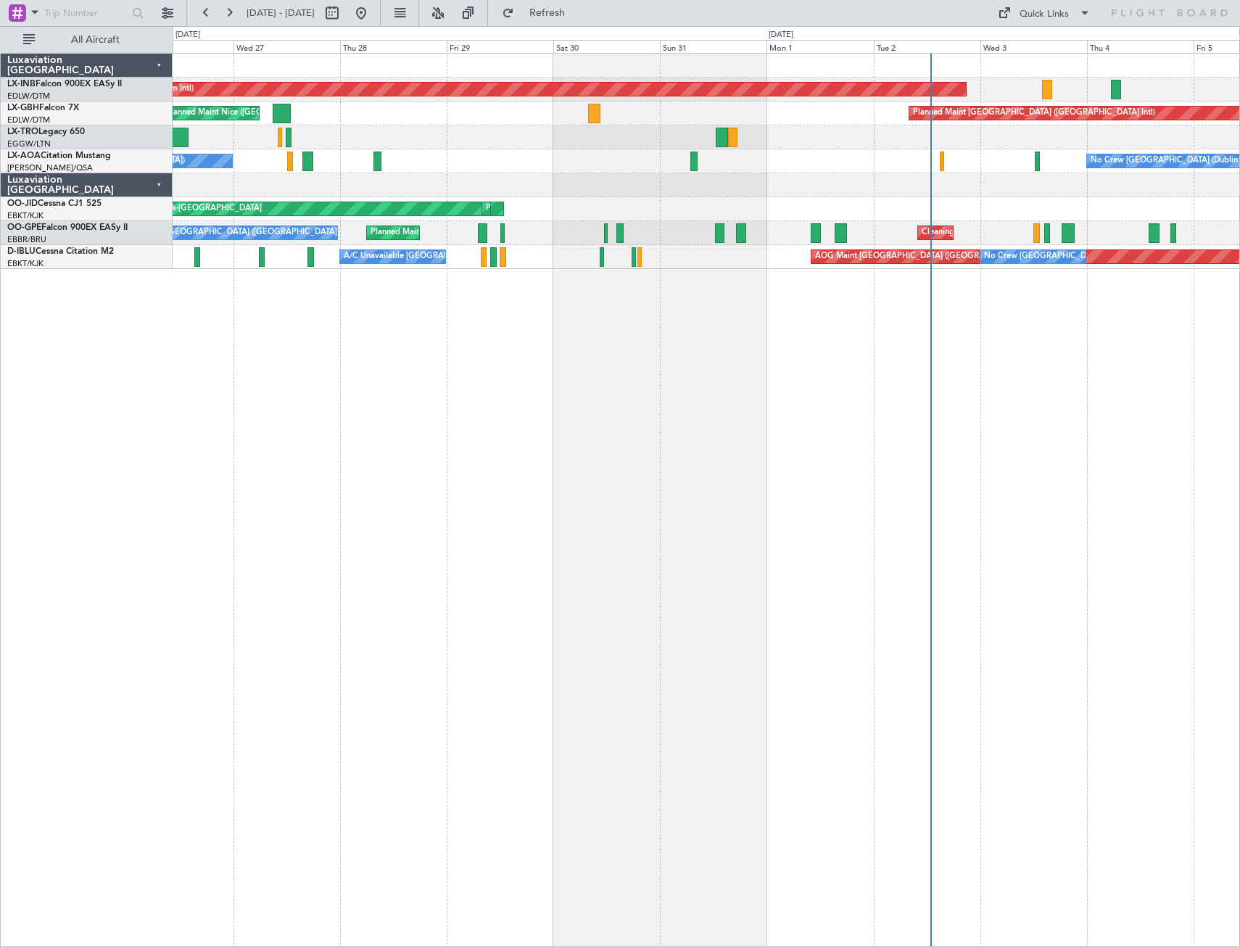
click at [777, 379] on div "Unplanned Maint [GEOGRAPHIC_DATA] (Al Maktoum Intl) Planned Maint [GEOGRAPHIC_D…" at bounding box center [707, 500] width 1068 height 894
click at [168, 17] on button at bounding box center [167, 12] width 23 height 23
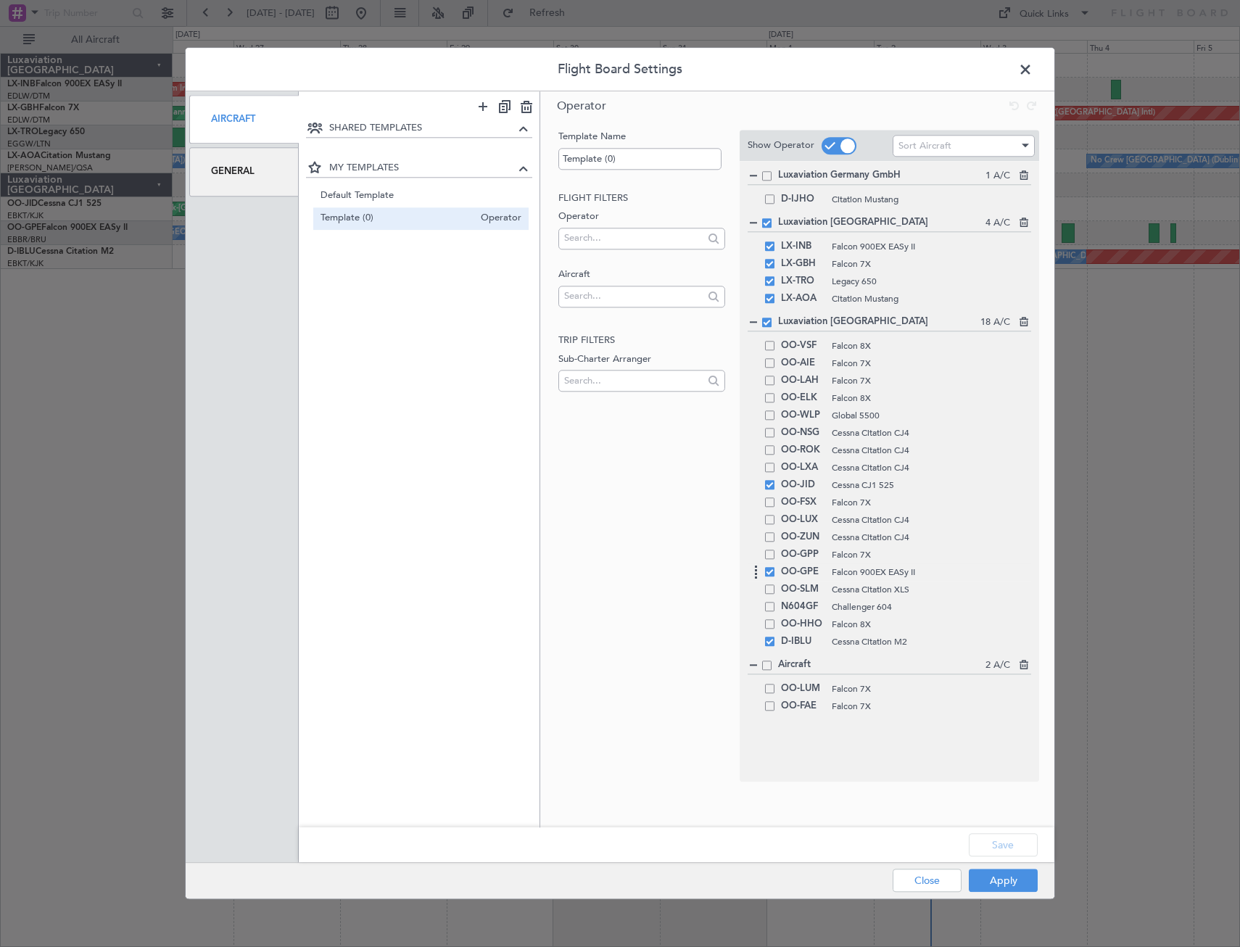
click at [771, 580] on div "OO-GPE Falcon 900EX EASy II" at bounding box center [890, 572] width 284 height 17
click at [770, 574] on span at bounding box center [769, 571] width 9 height 9
click at [775, 567] on input "checkbox" at bounding box center [775, 567] width 0 height 0
click at [1005, 877] on button "Apply" at bounding box center [1003, 881] width 69 height 23
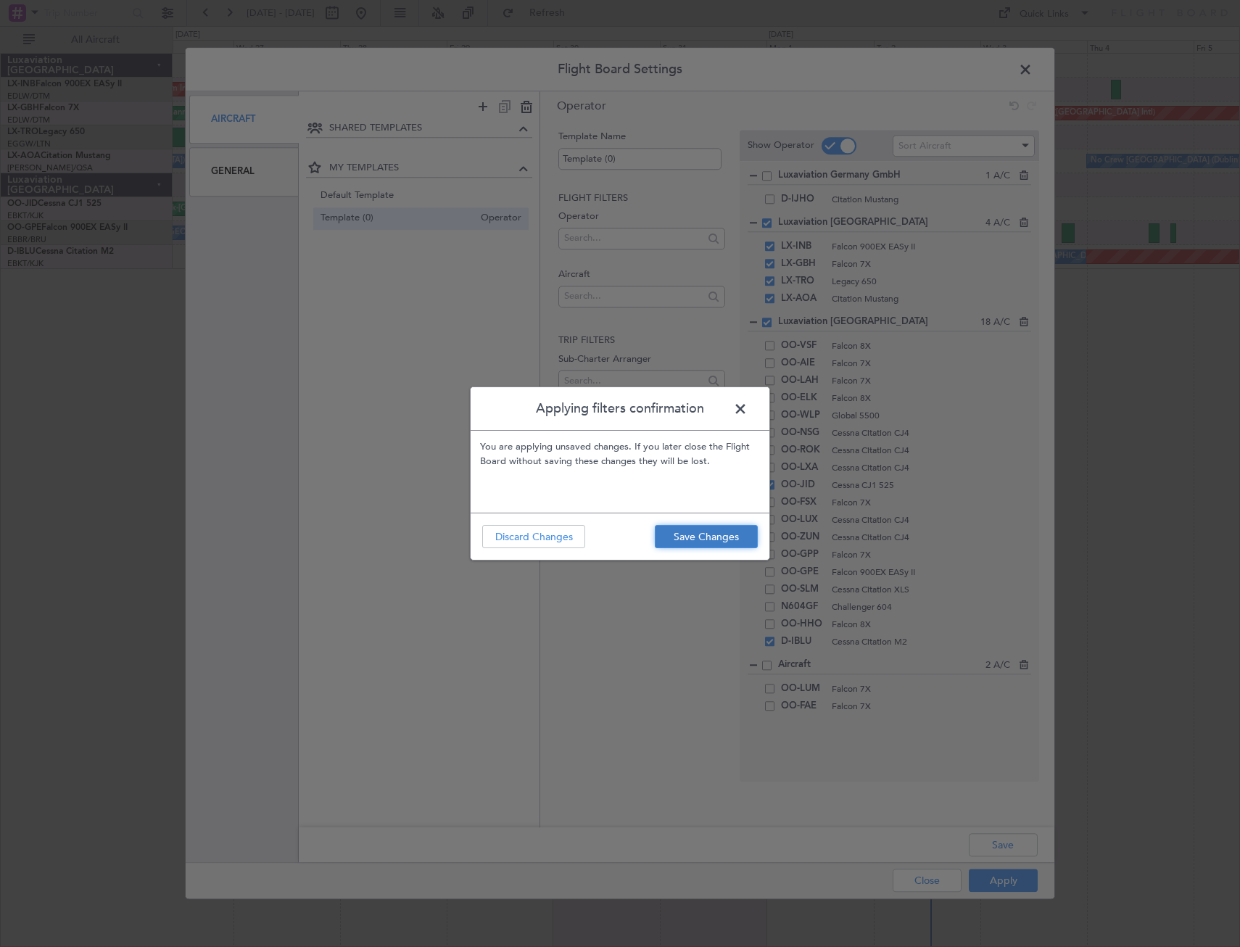
click at [722, 544] on button "Save Changes" at bounding box center [706, 536] width 103 height 23
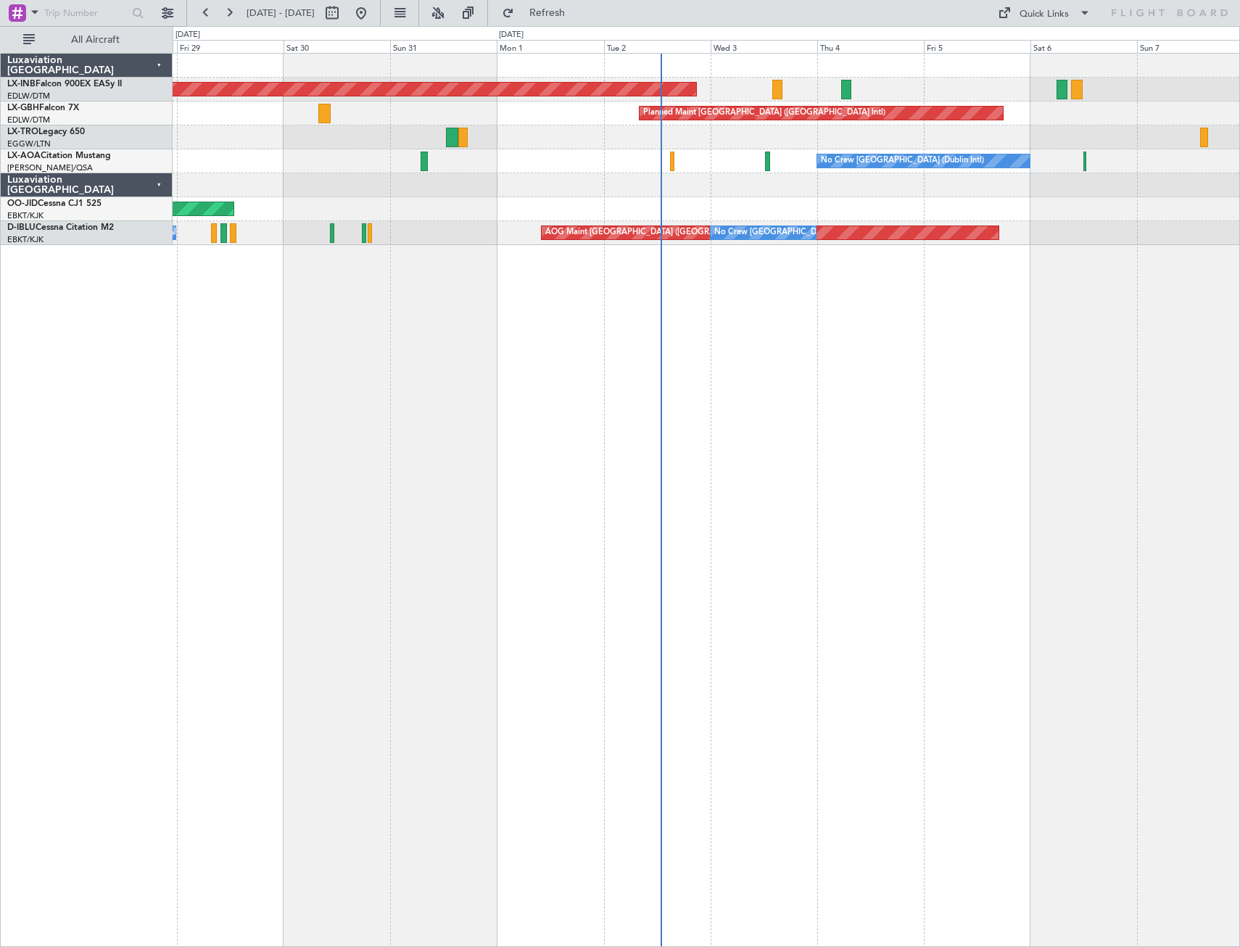
click at [394, 552] on div "Unplanned Maint [GEOGRAPHIC_DATA] (Al Maktoum Intl) Planned Maint [GEOGRAPHIC_D…" at bounding box center [707, 500] width 1068 height 894
click at [227, 9] on button at bounding box center [229, 12] width 23 height 23
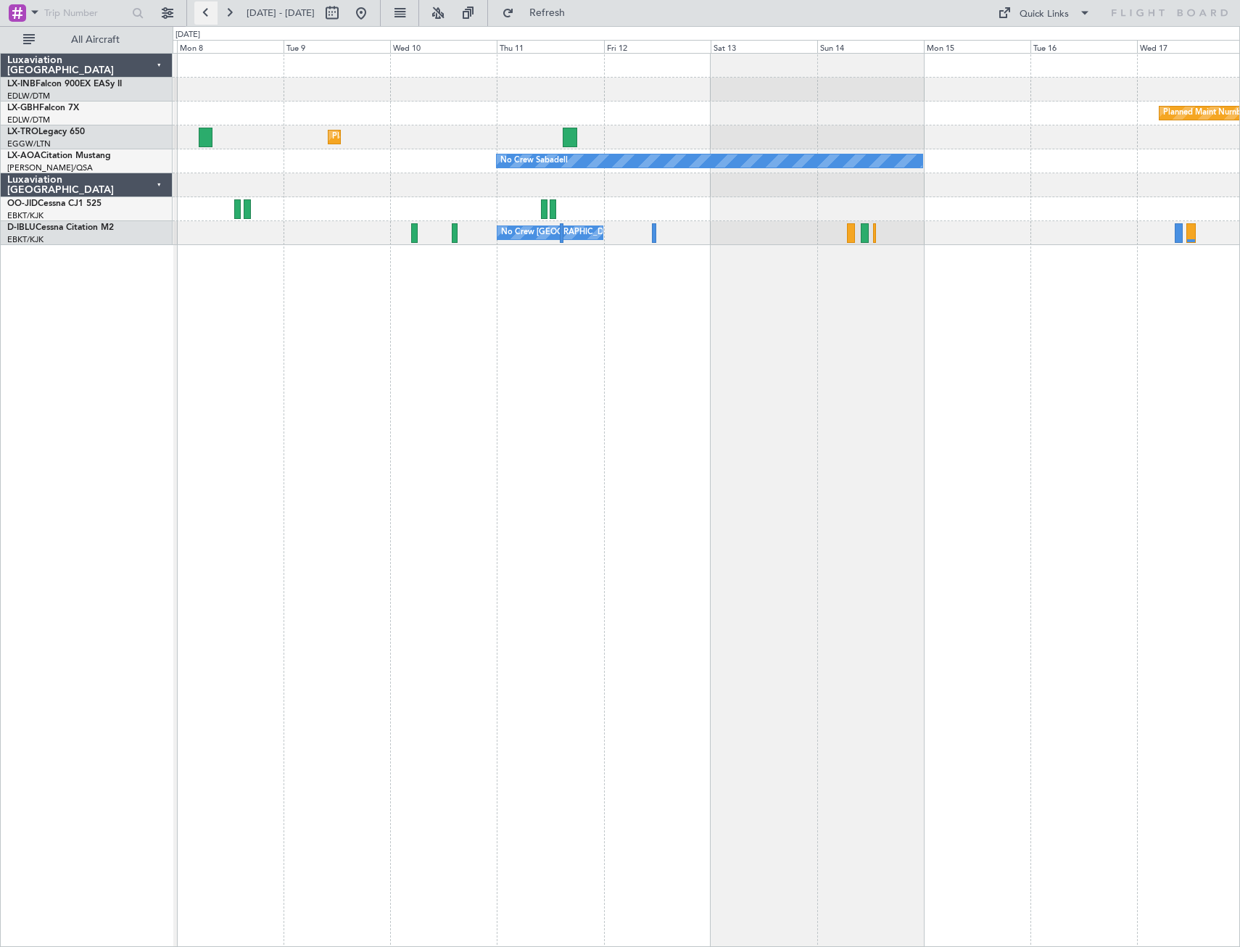
click at [207, 15] on button at bounding box center [205, 12] width 23 height 23
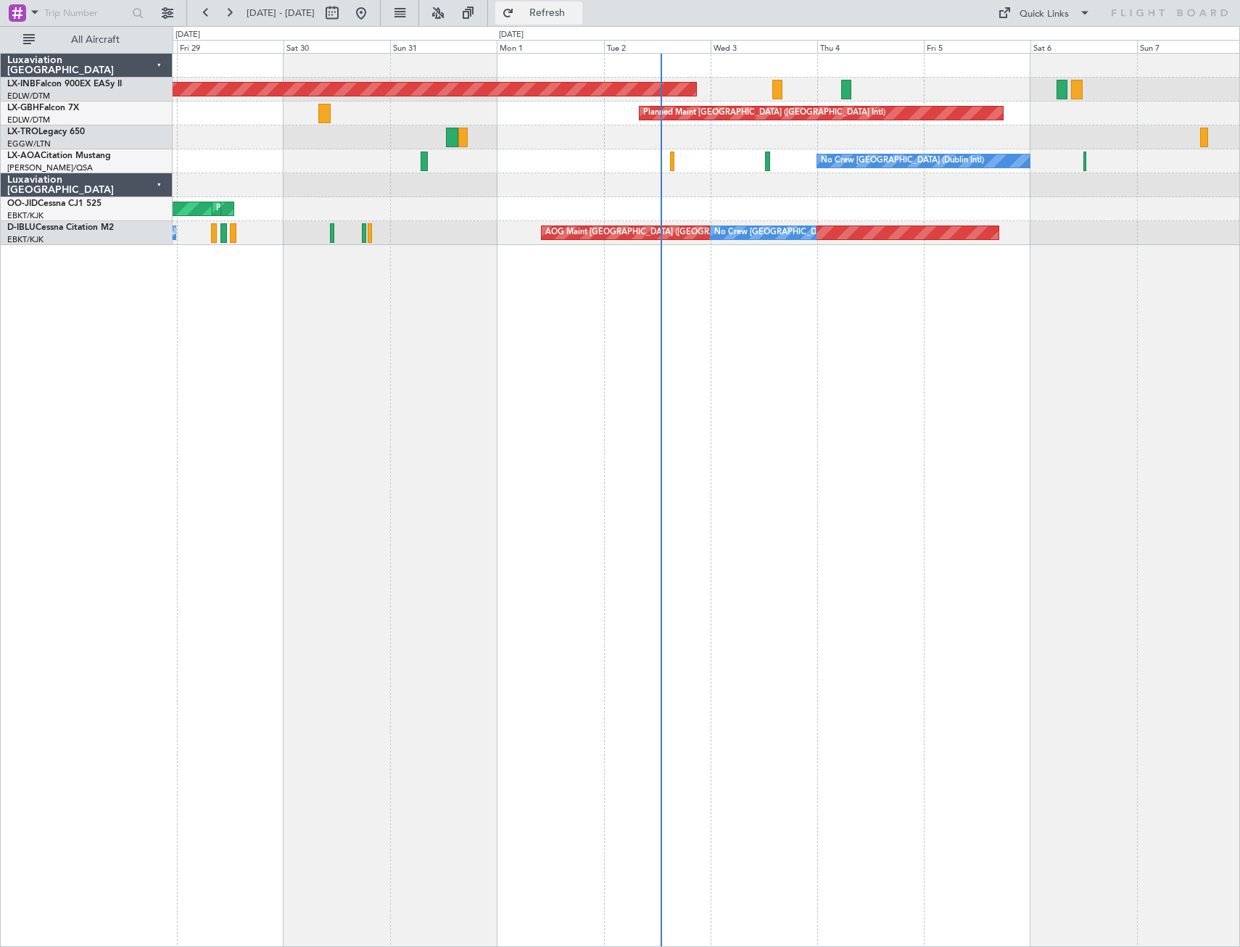
click at [566, 17] on span "Refresh" at bounding box center [547, 13] width 61 height 10
click at [373, 14] on button at bounding box center [361, 12] width 23 height 23
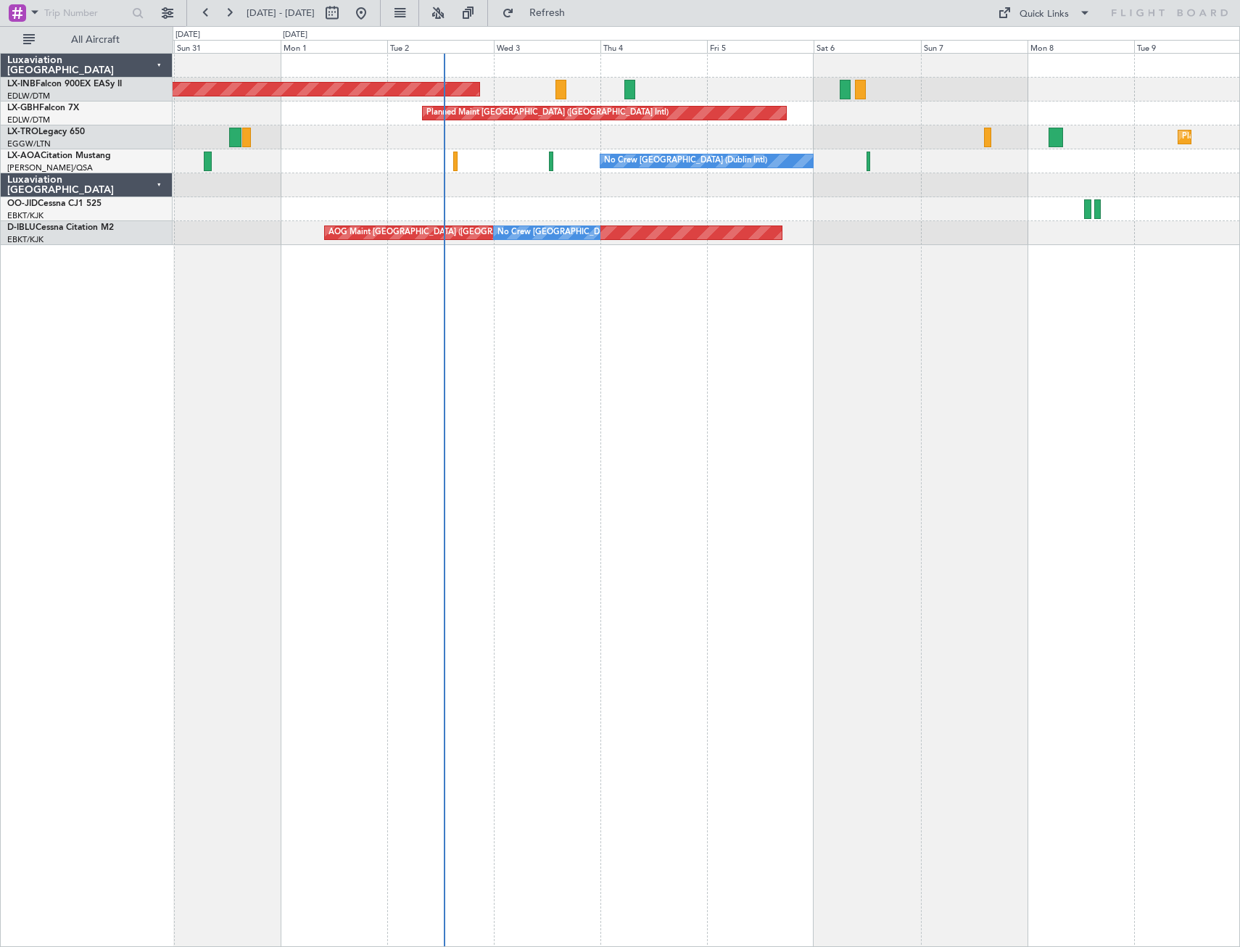
click at [700, 601] on div "Unplanned Maint [GEOGRAPHIC_DATA] (Al Maktoum Intl) Planned Maint [GEOGRAPHIC_D…" at bounding box center [707, 500] width 1068 height 894
